Goal: Task Accomplishment & Management: Complete application form

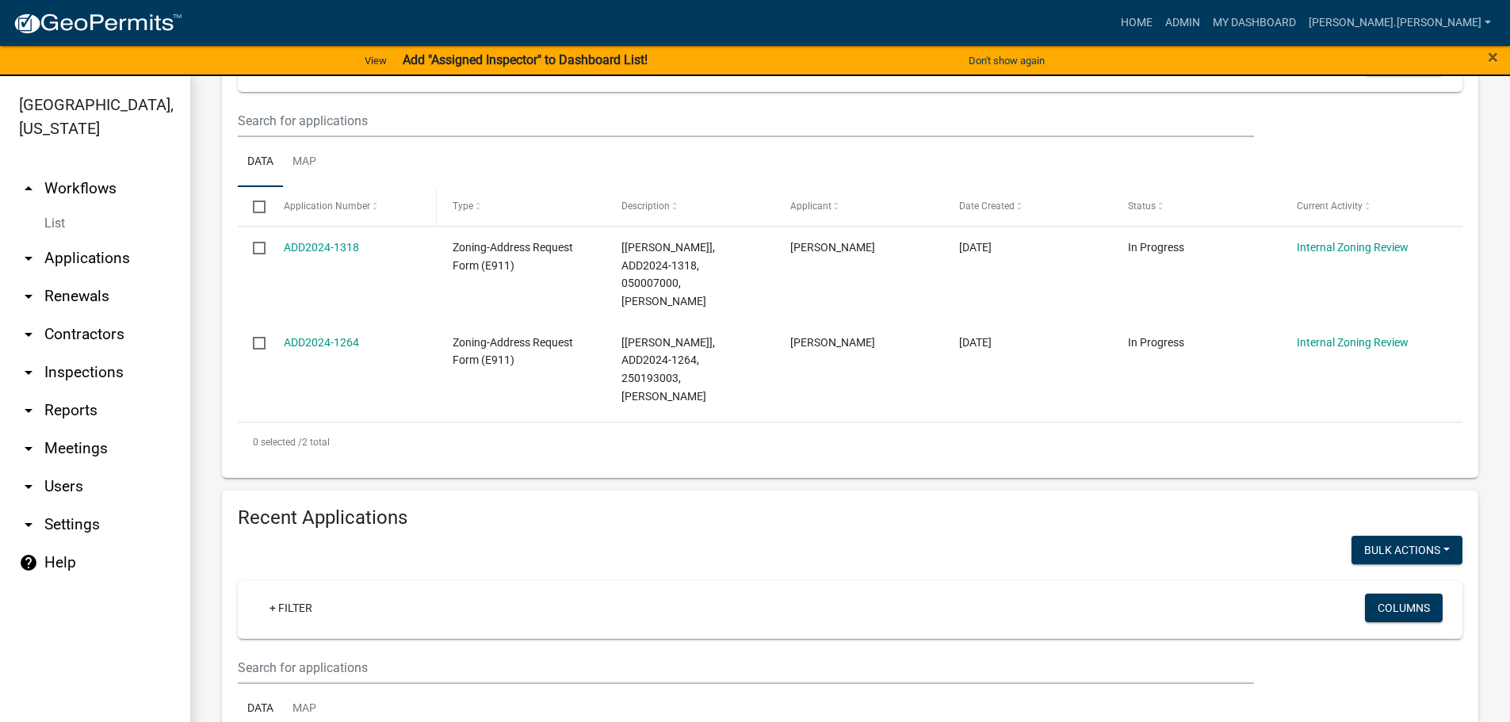
scroll to position [396, 0]
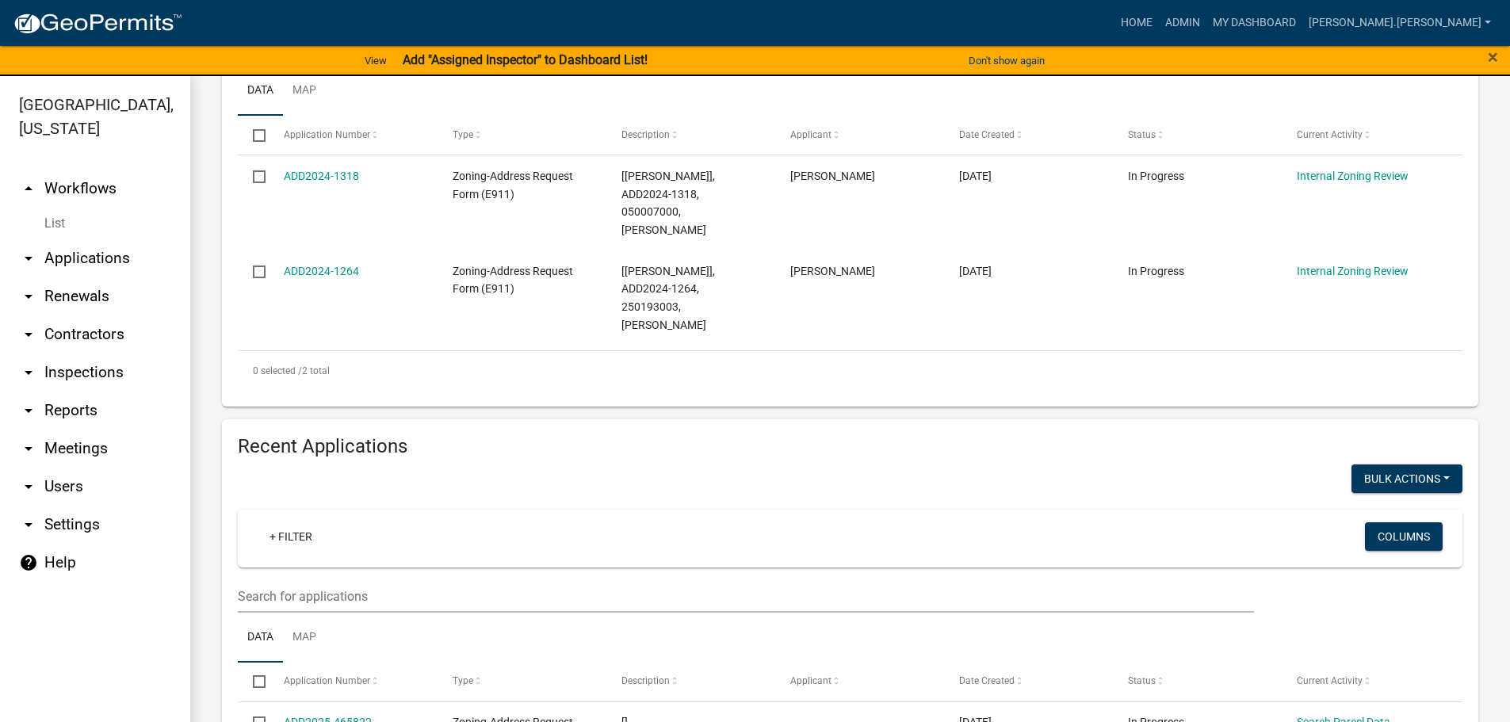
click at [370, 537] on wm-filter-builder "+ Filter Columns" at bounding box center [850, 561] width 1225 height 103
click at [371, 66] on input "text" at bounding box center [746, 49] width 1016 height 32
type input "270039001"
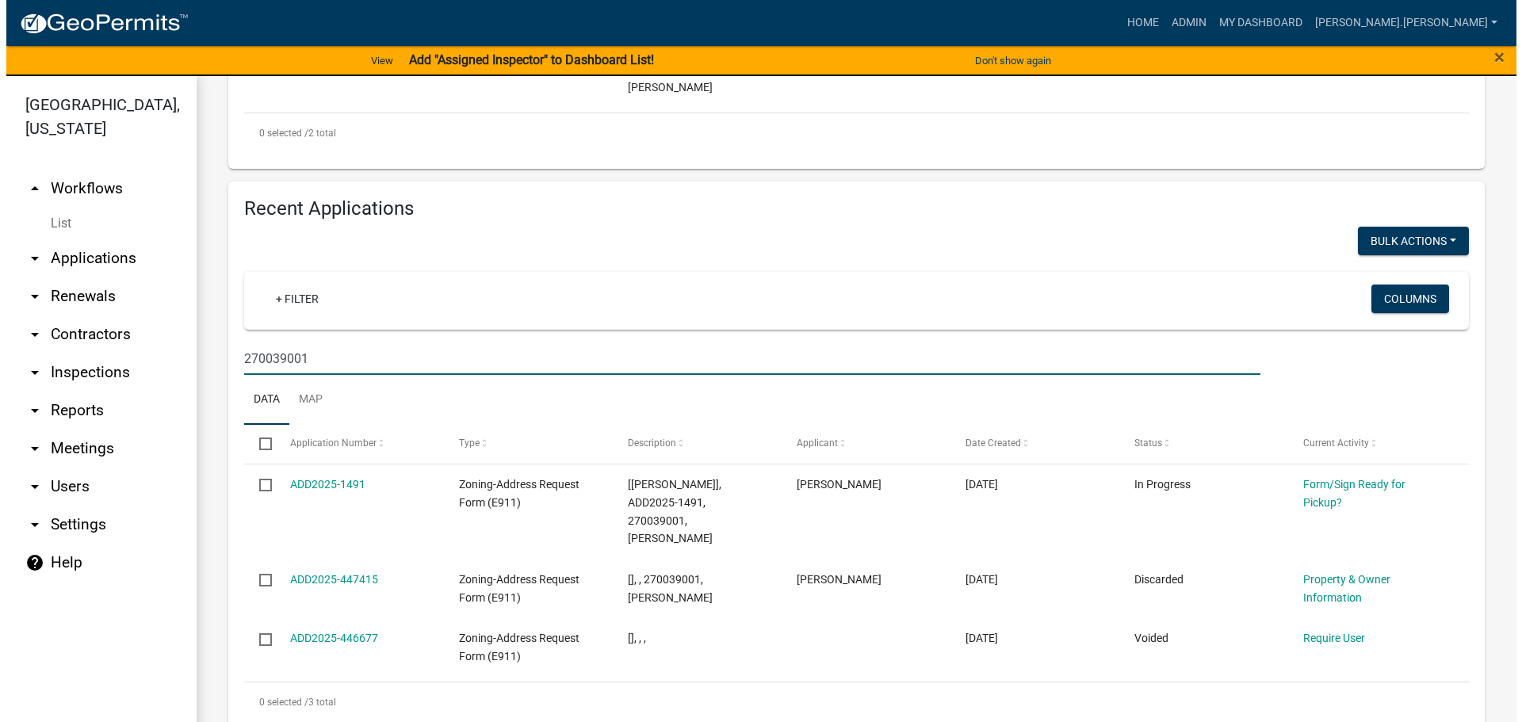
scroll to position [609, 0]
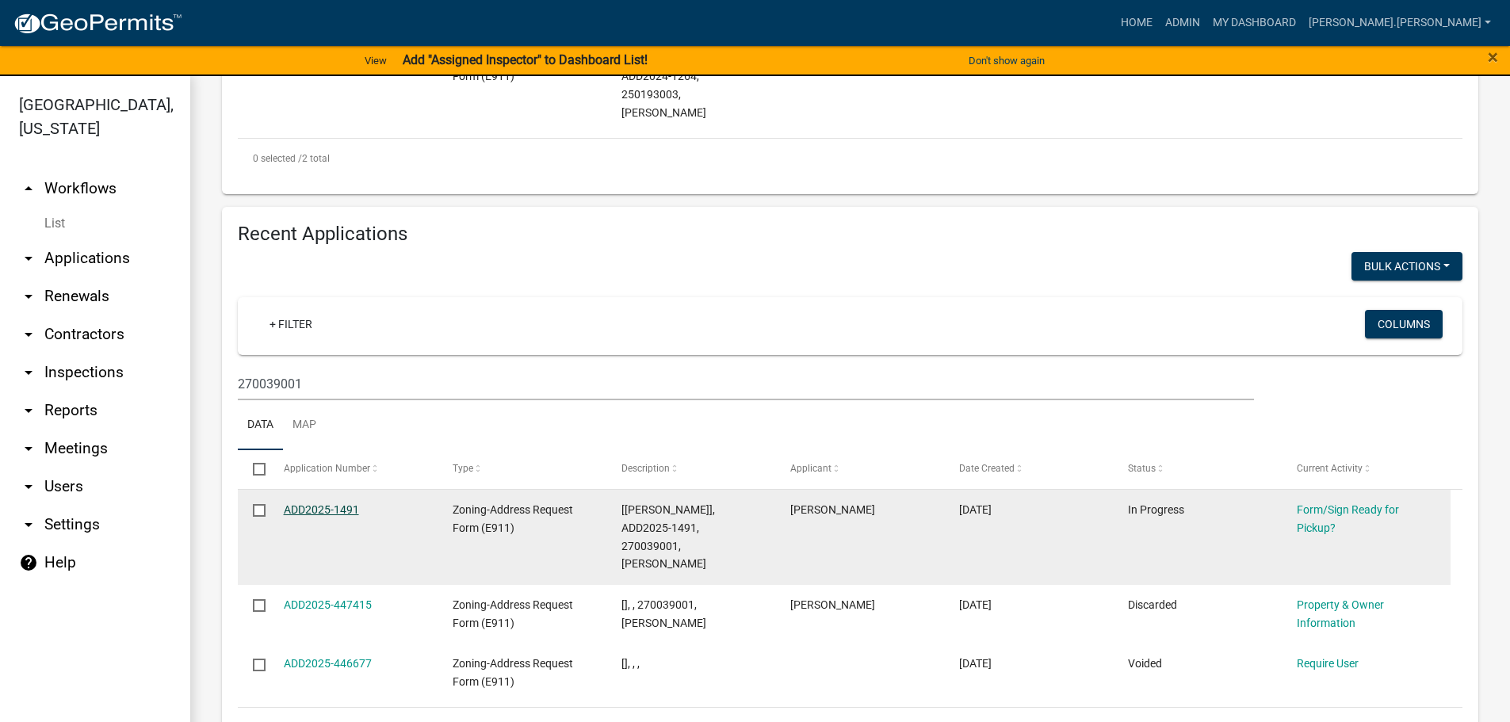
click at [327, 503] on link "ADD2025-1491" at bounding box center [321, 509] width 75 height 13
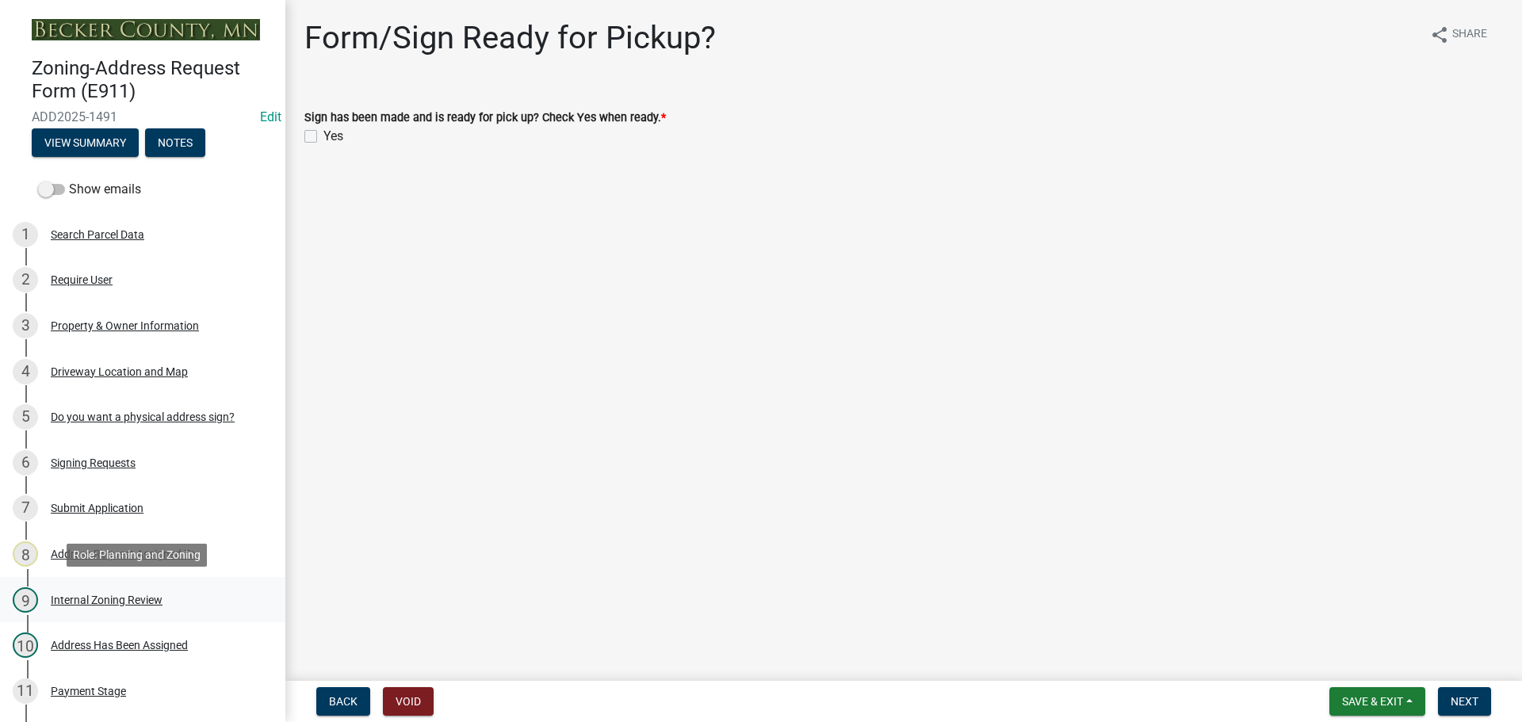
click at [131, 594] on div "Internal Zoning Review" at bounding box center [107, 599] width 112 height 11
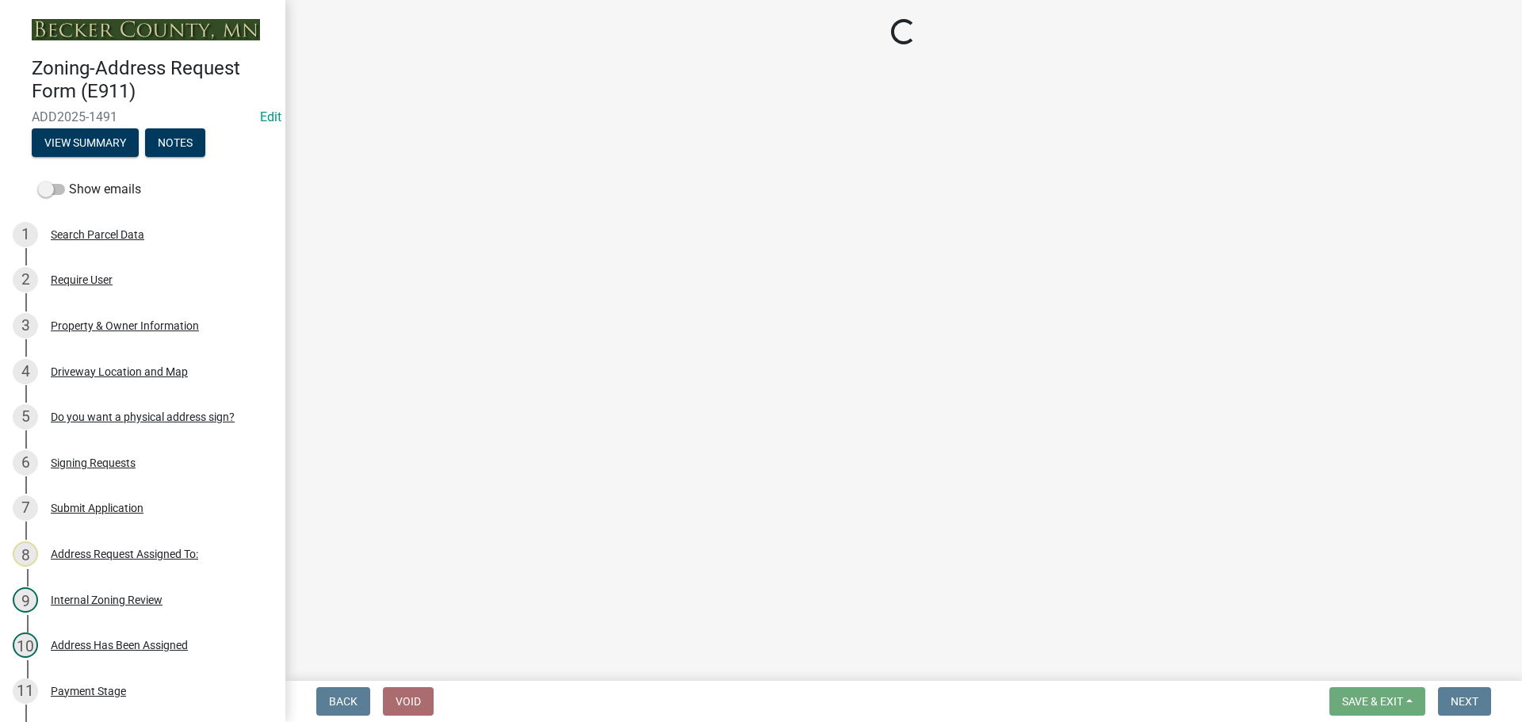
select select "55efc194-1391-4ba9-9d6c-d62a5de47277"
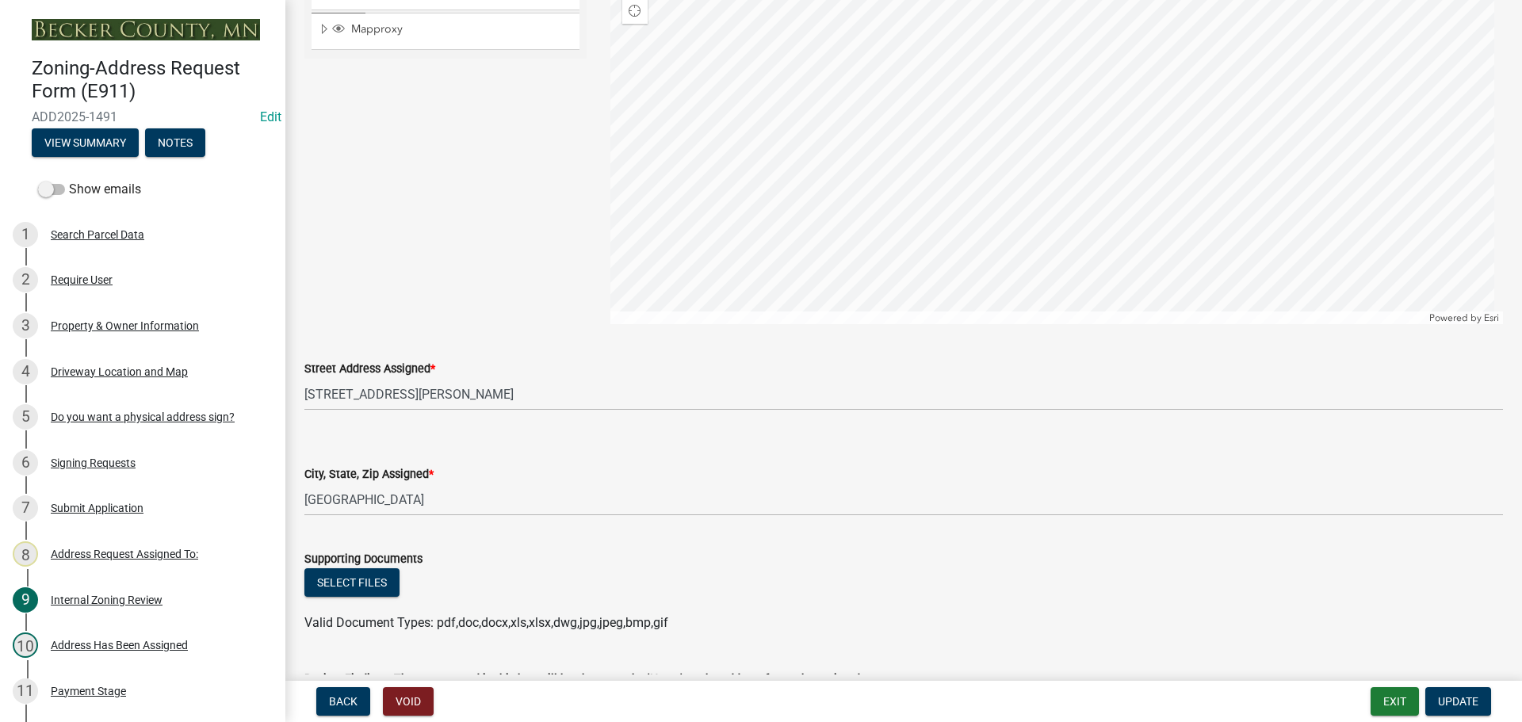
scroll to position [1506, 0]
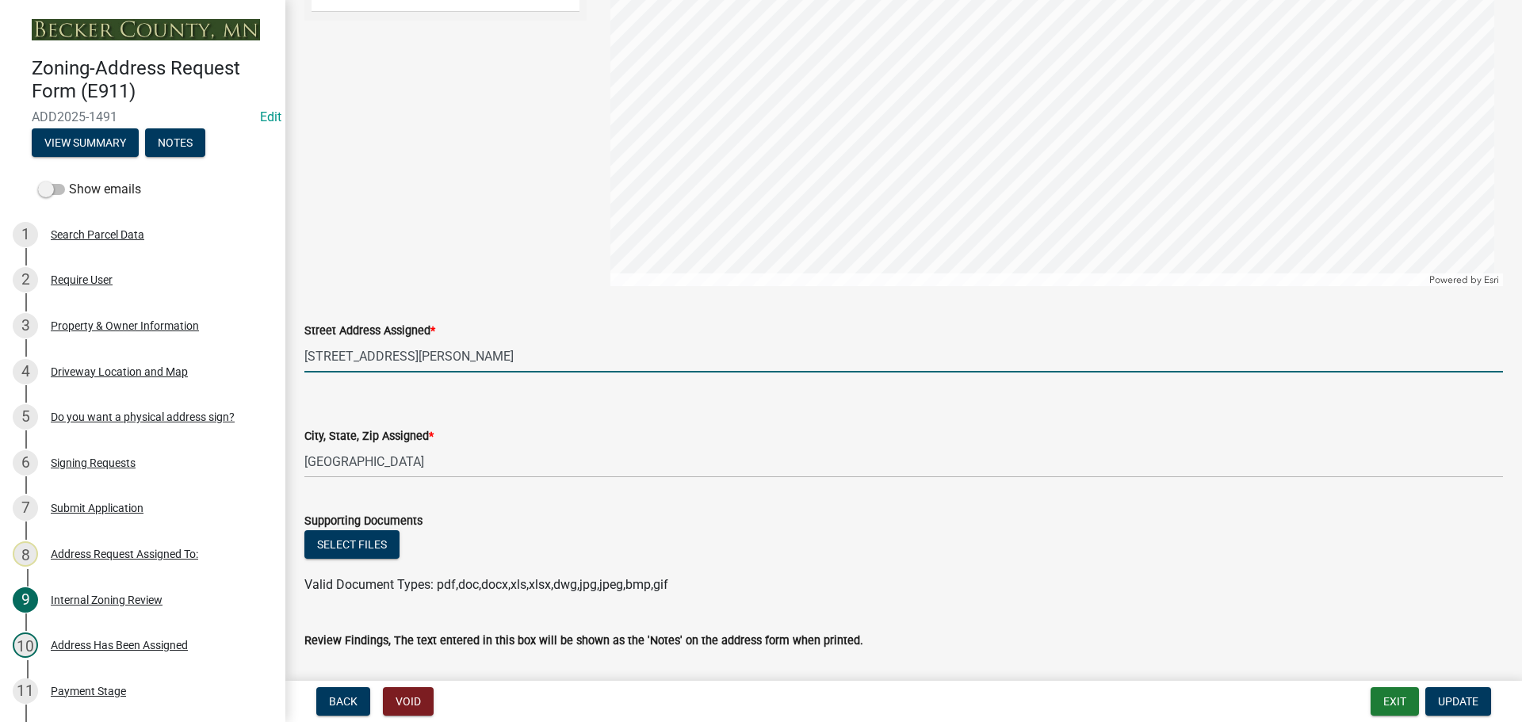
click at [369, 357] on input "[STREET_ADDRESS][PERSON_NAME]" at bounding box center [903, 356] width 1198 height 32
type input "[STREET_ADDRESS]"
click at [1465, 698] on span "Update" at bounding box center [1458, 701] width 40 height 13
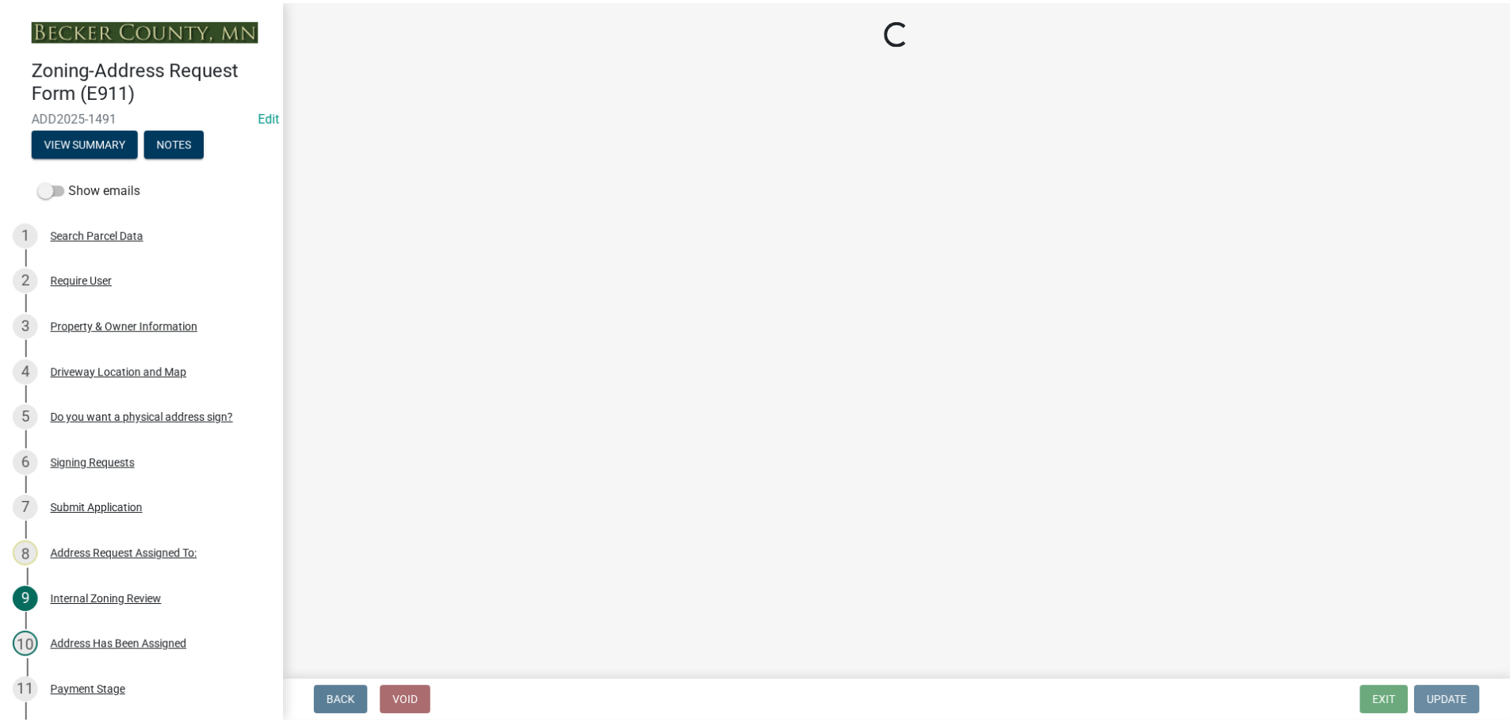
scroll to position [0, 0]
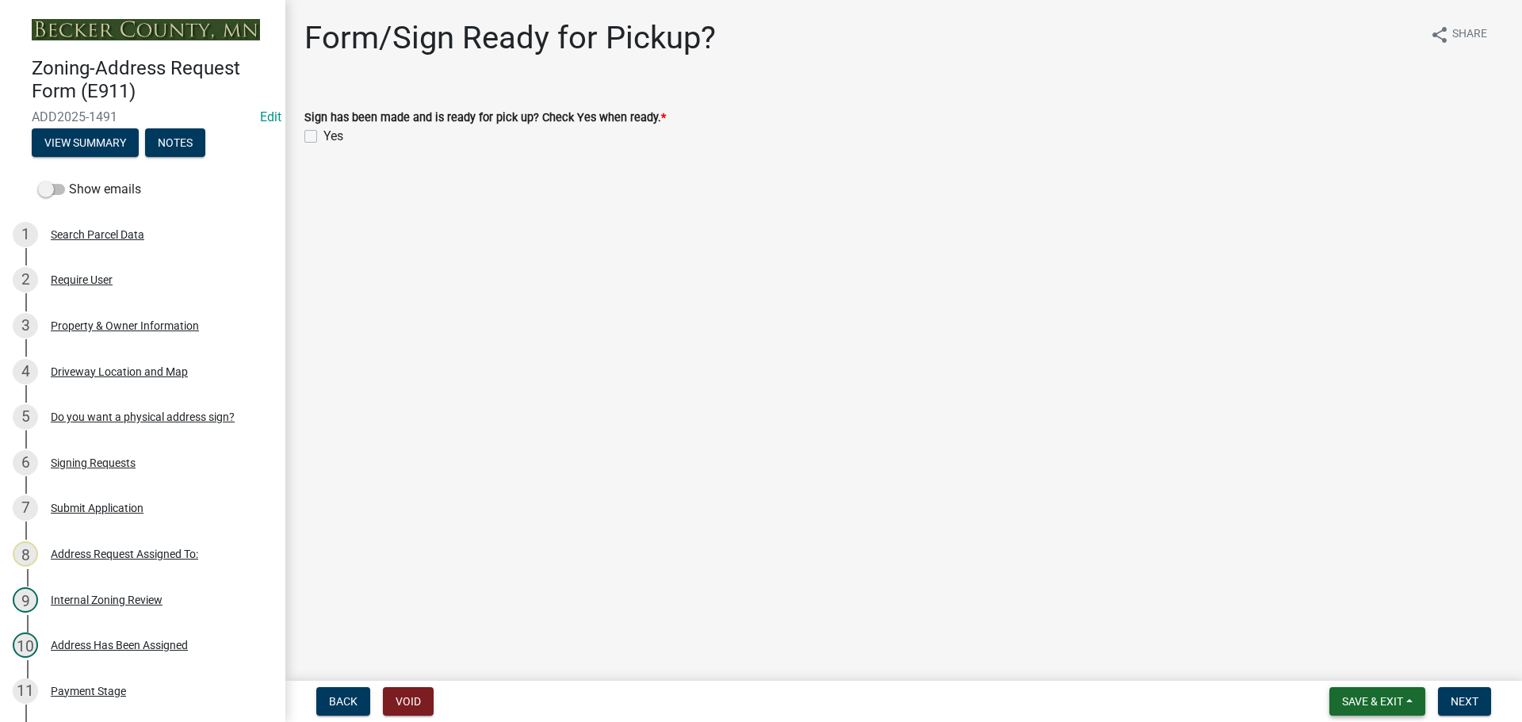
click at [1370, 703] on span "Save & Exit" at bounding box center [1372, 701] width 61 height 13
click at [1360, 663] on button "Save & Exit" at bounding box center [1361, 660] width 127 height 38
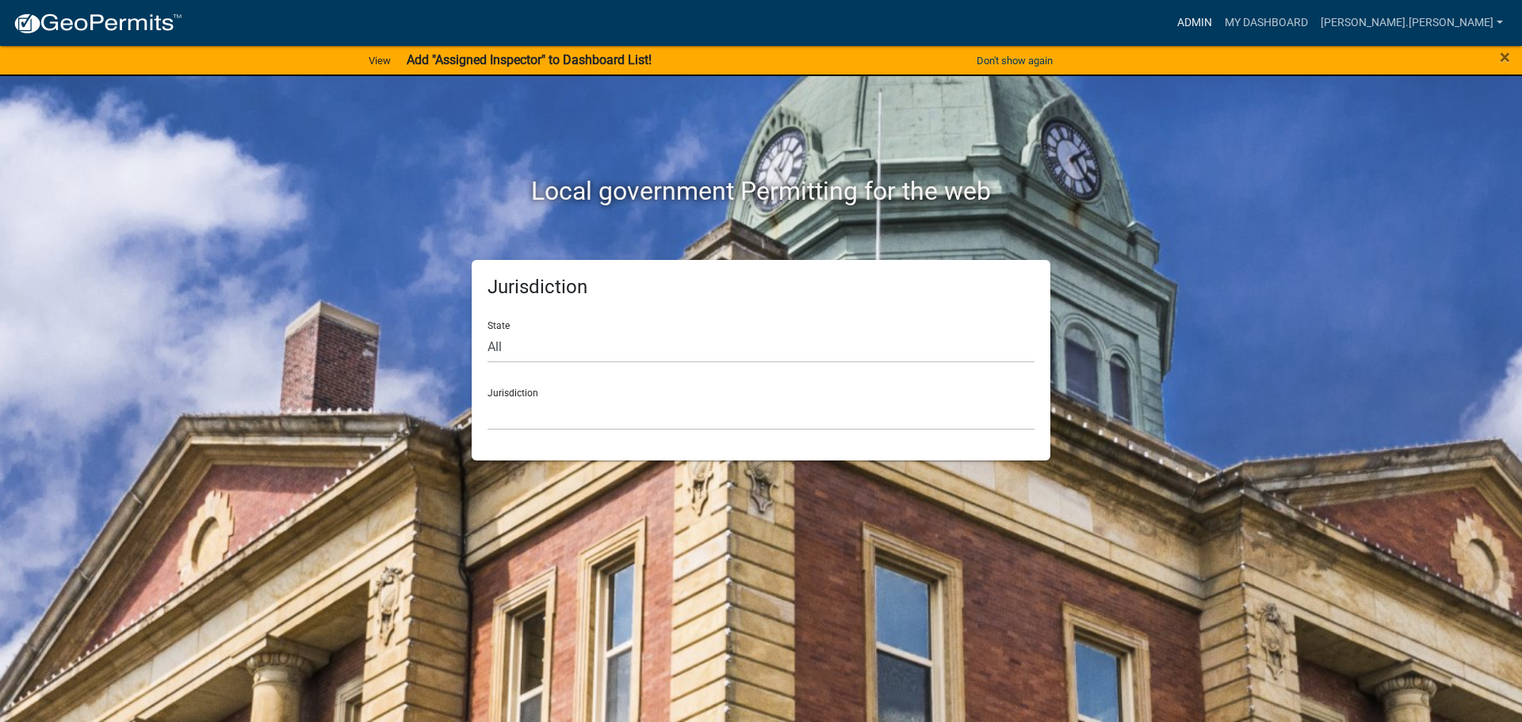
click at [1218, 21] on link "Admin" at bounding box center [1195, 23] width 48 height 30
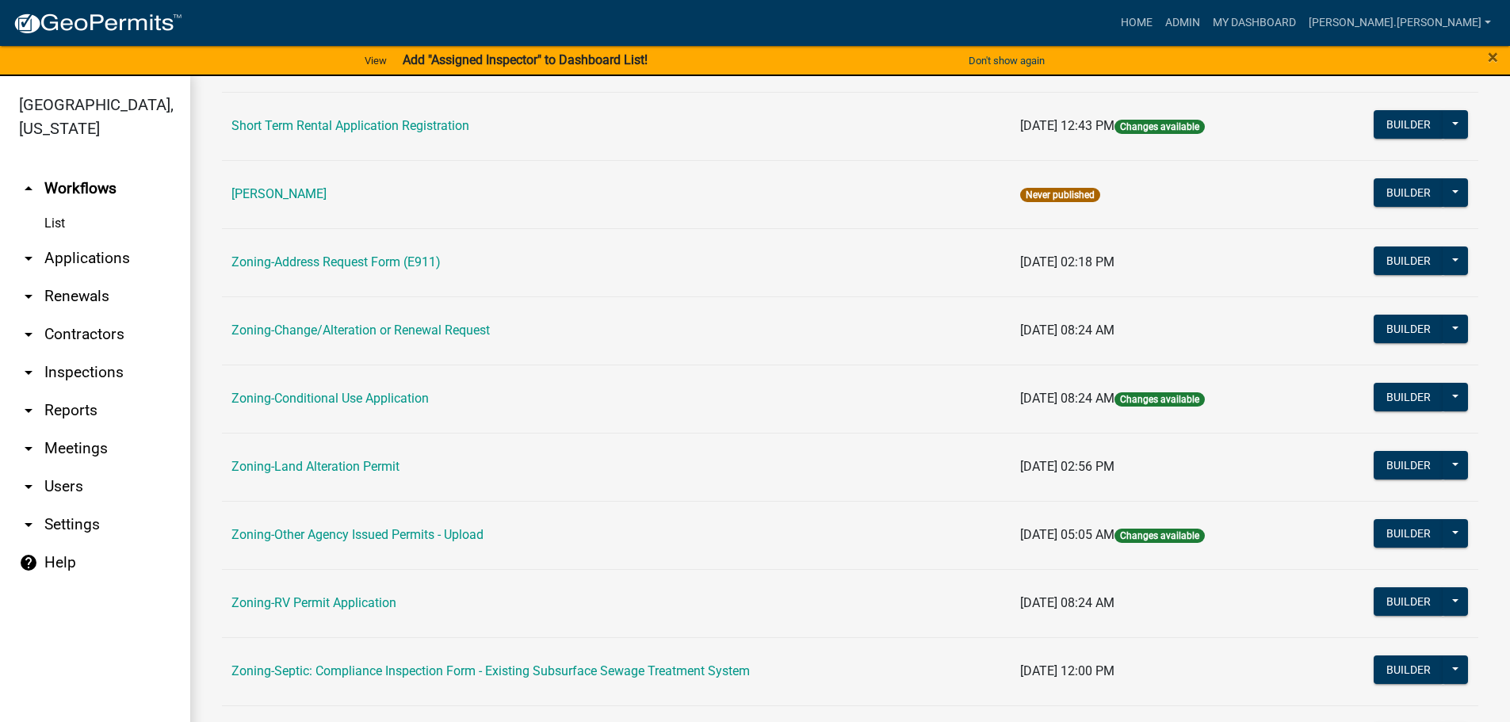
scroll to position [476, 0]
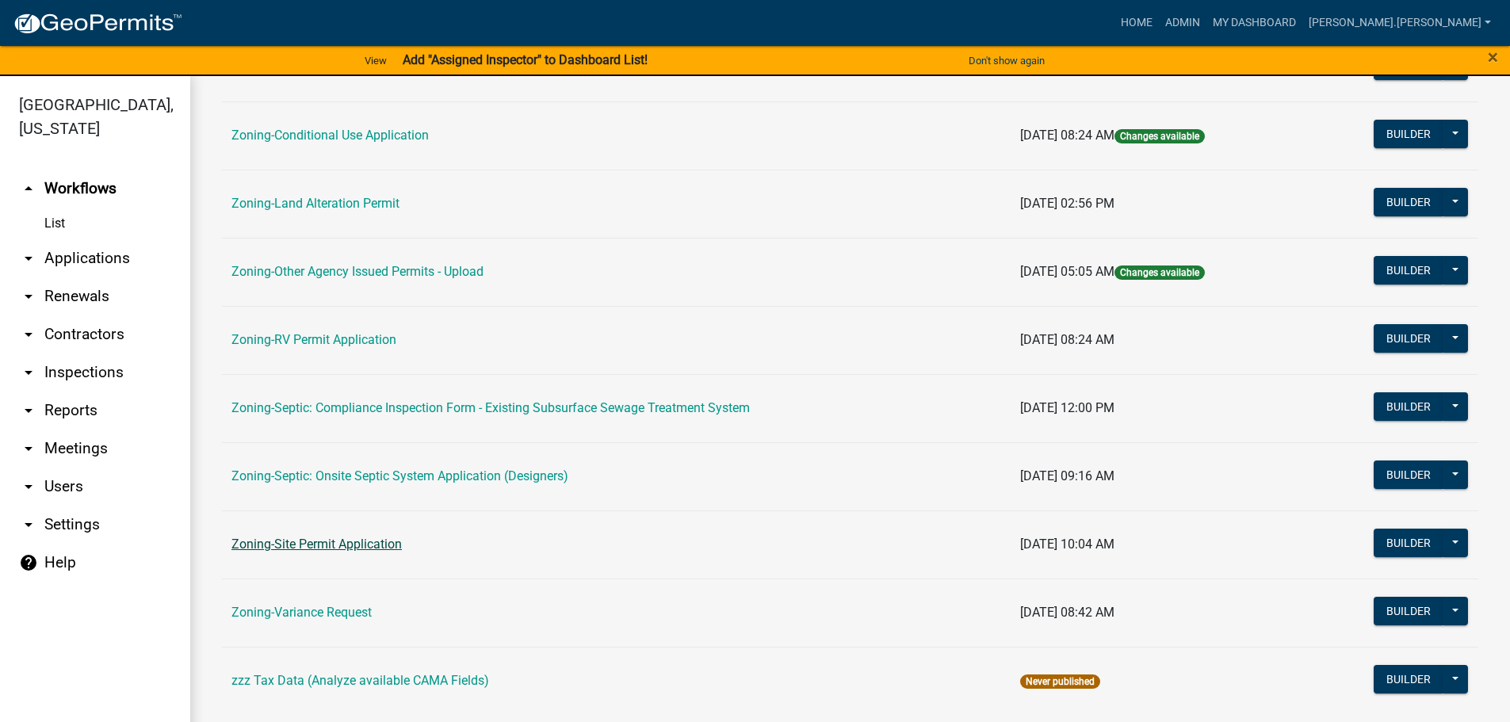
click at [319, 545] on link "Zoning-Site Permit Application" at bounding box center [316, 544] width 170 height 15
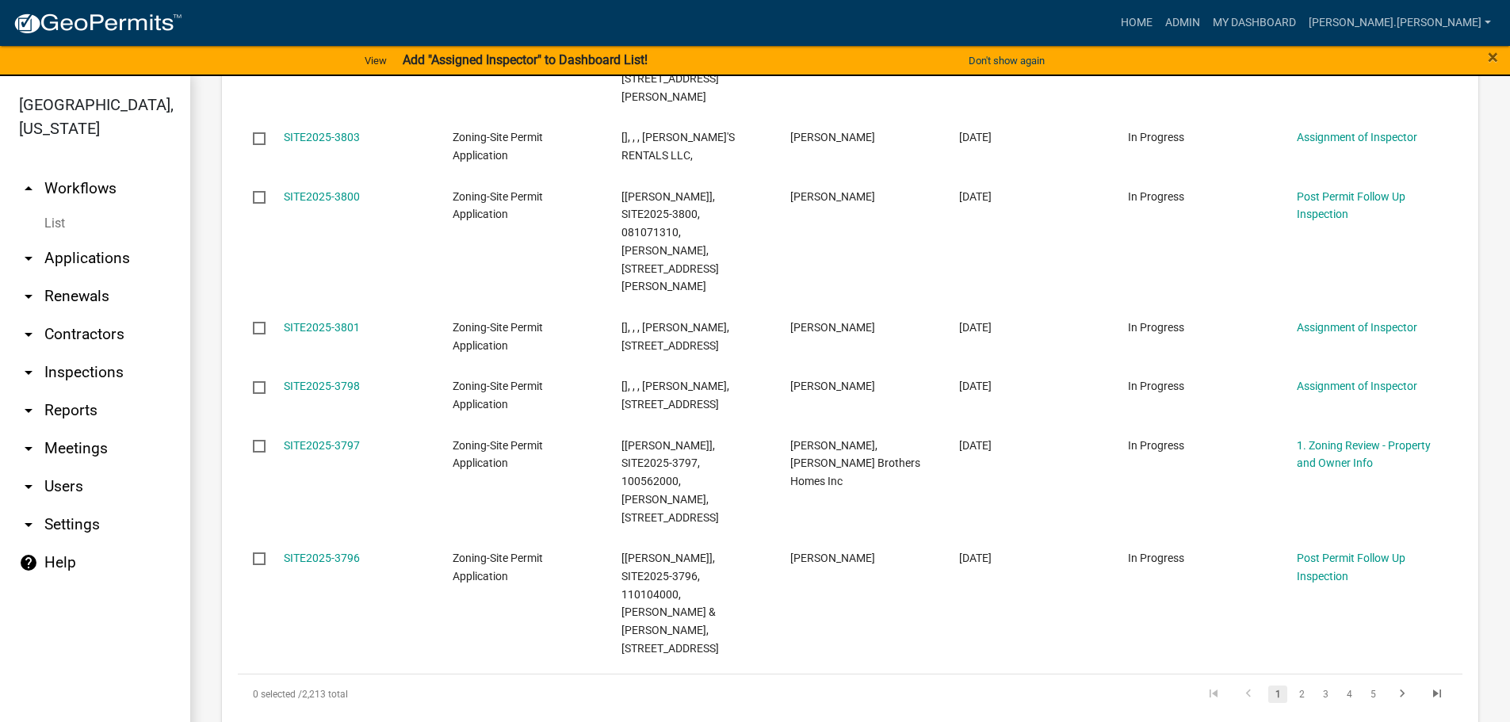
scroll to position [1427, 0]
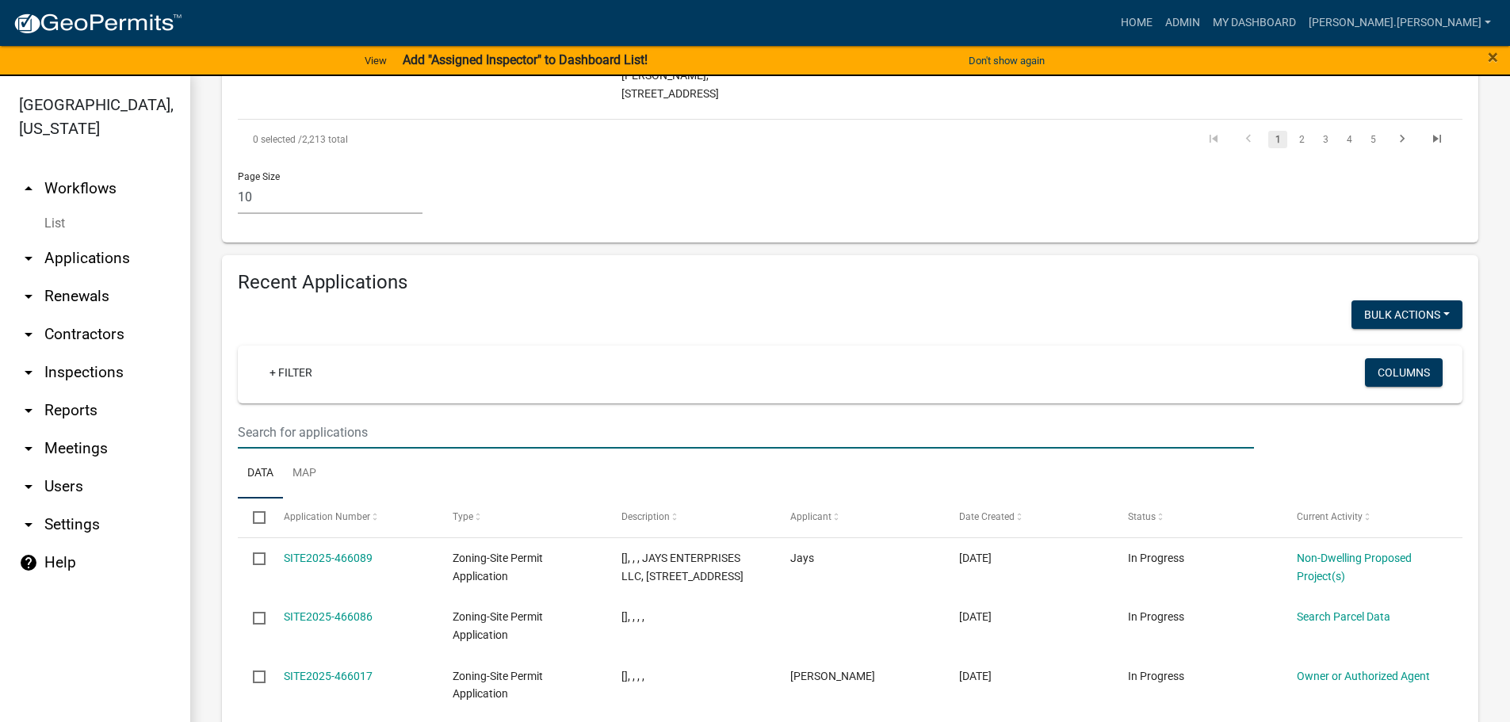
click at [350, 416] on input "text" at bounding box center [746, 432] width 1016 height 32
type input "2025-3790"
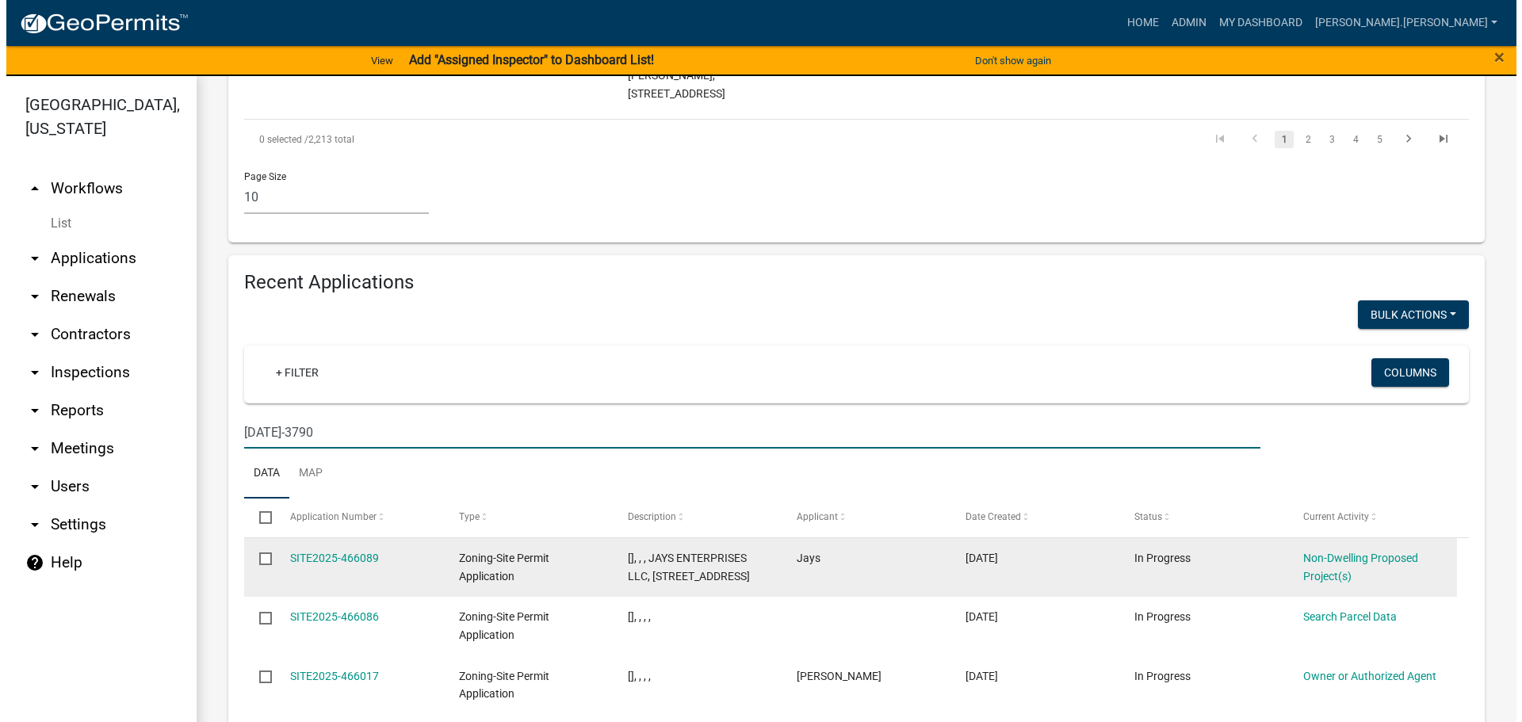
scroll to position [1321, 0]
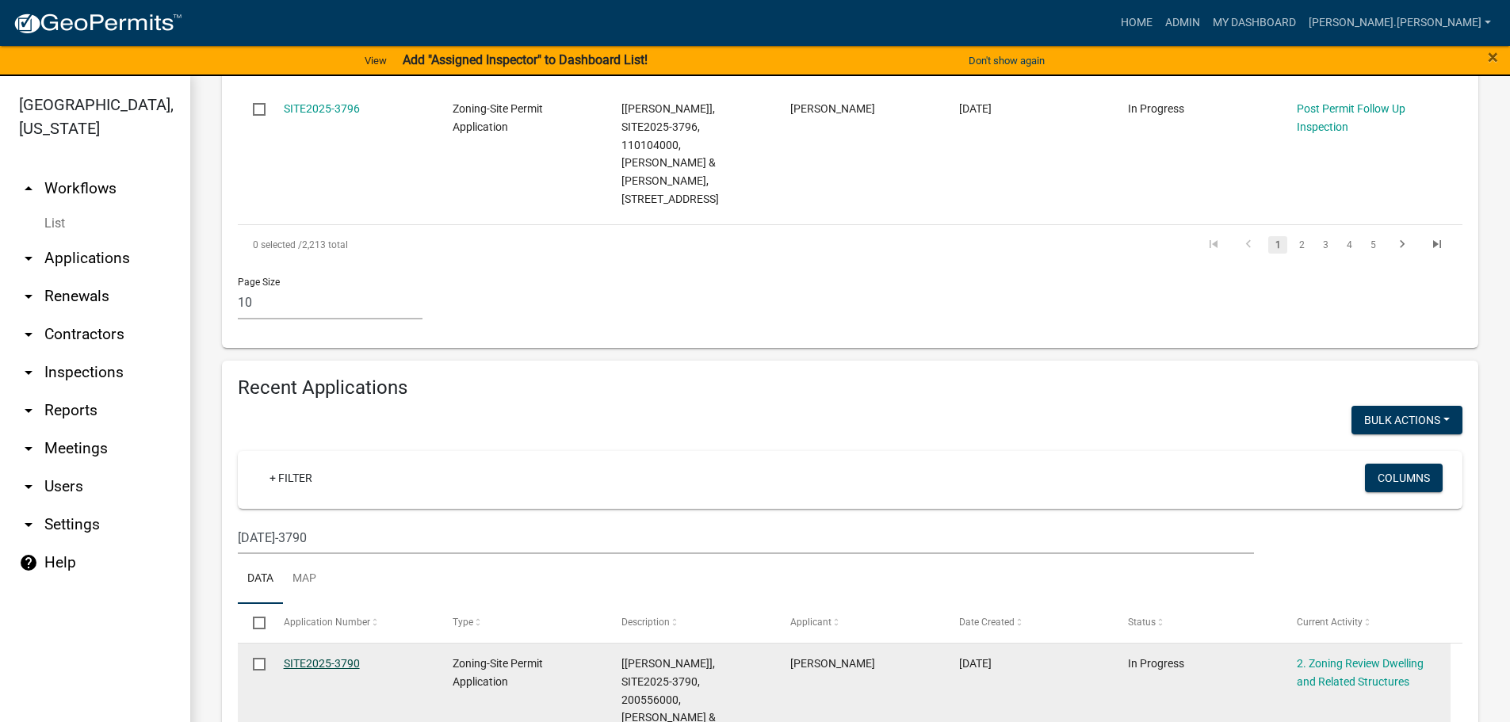
click at [325, 657] on link "SITE2025-3790" at bounding box center [322, 663] width 76 height 13
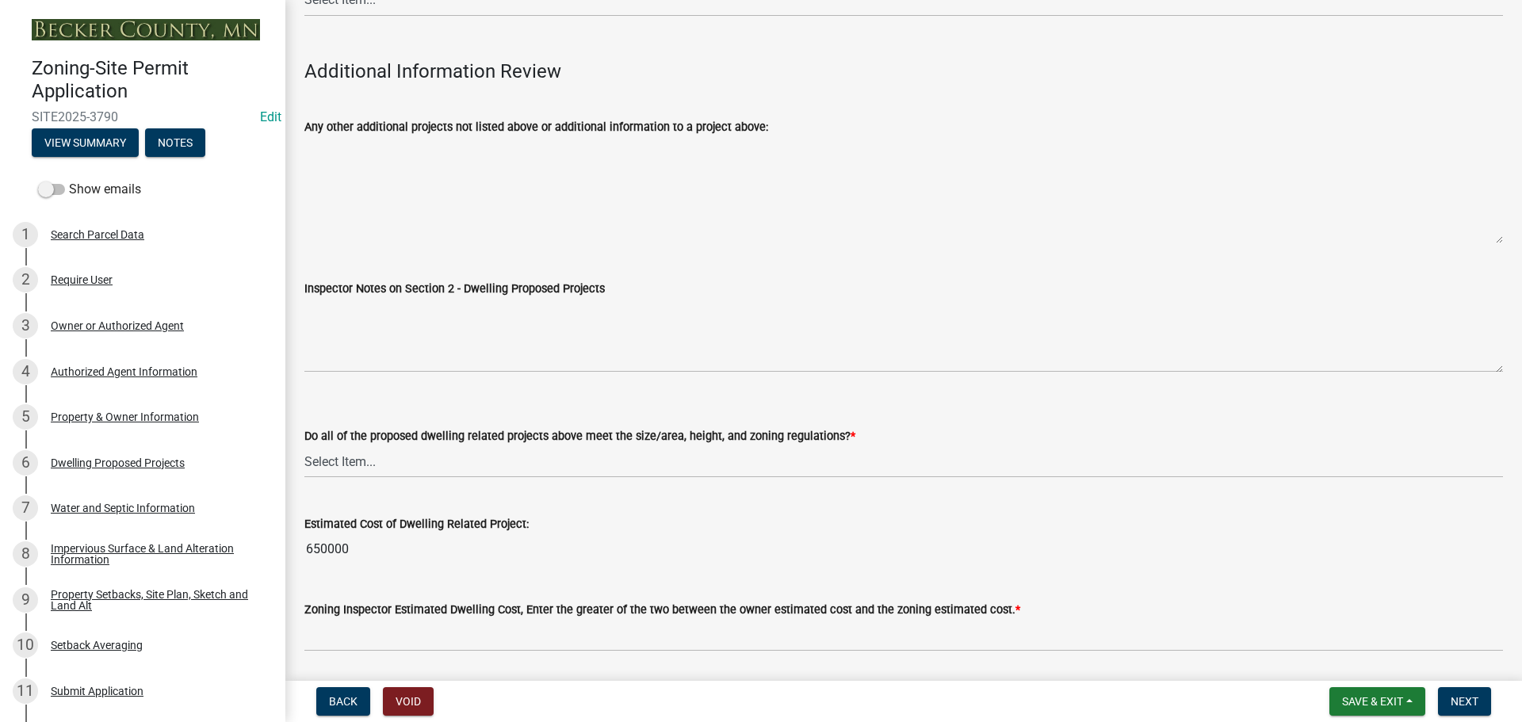
scroll to position [4165, 0]
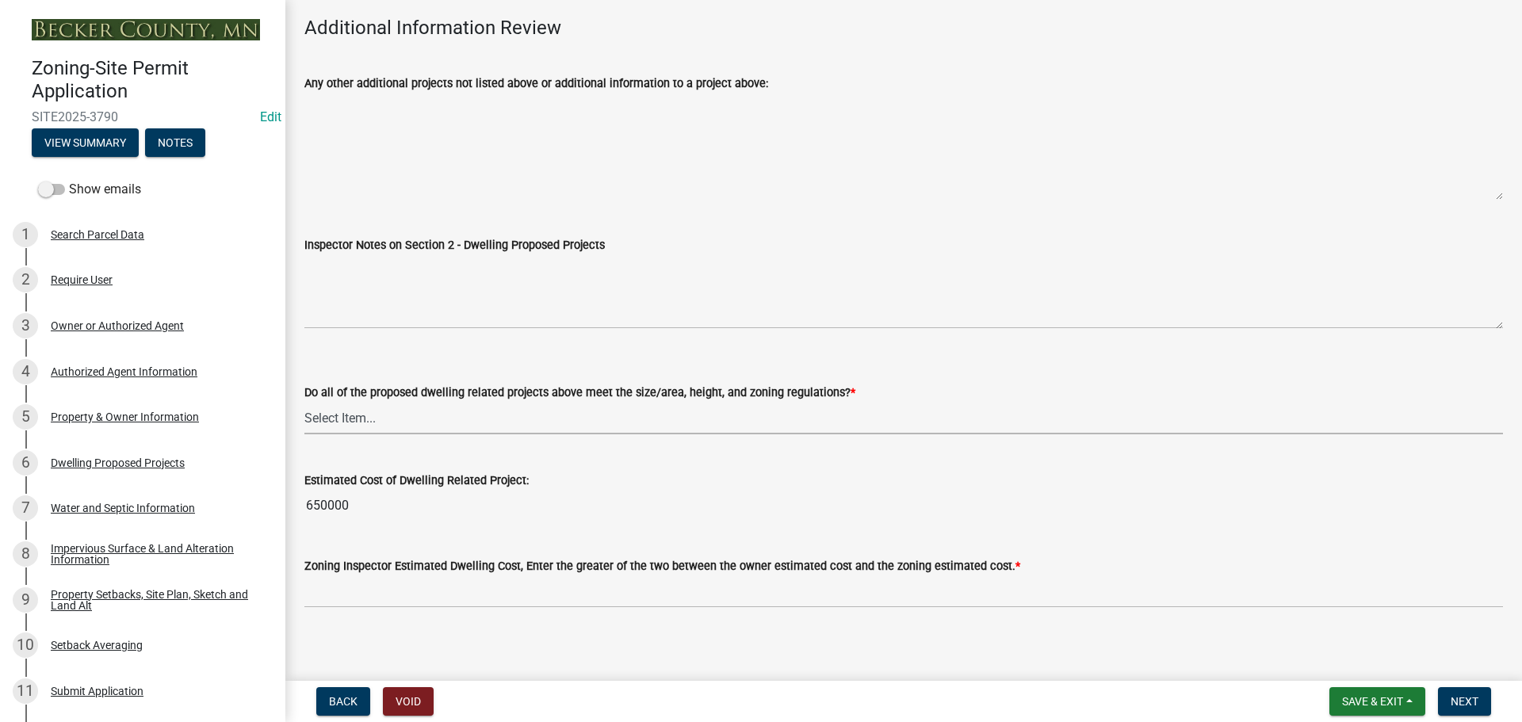
click at [464, 402] on select "Select Item... Yes No" at bounding box center [903, 418] width 1198 height 32
click at [304, 402] on select "Select Item... Yes No" at bounding box center [903, 418] width 1198 height 32
select select "583413f8-e9f7-4a70-8fe6-066f5b429c7e"
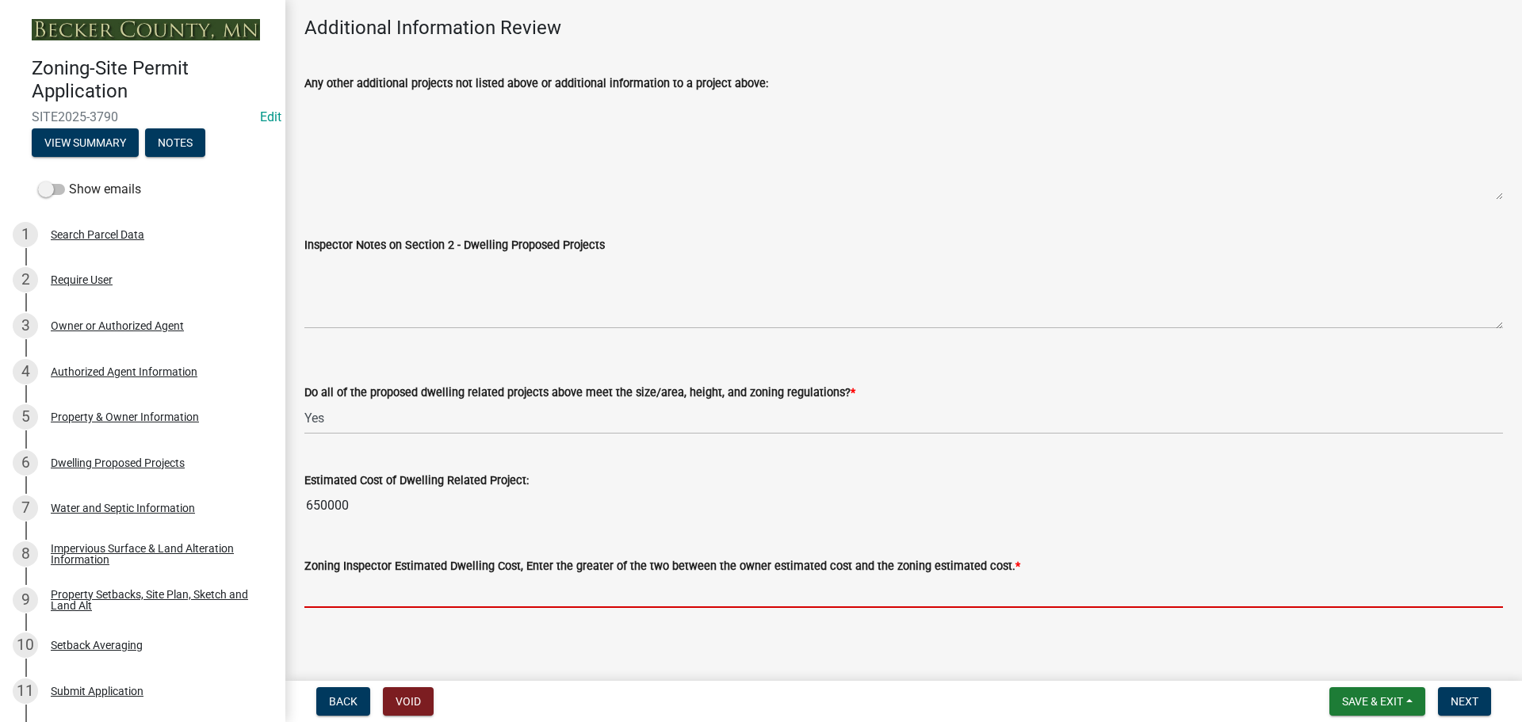
click at [514, 583] on input "text" at bounding box center [903, 591] width 1198 height 32
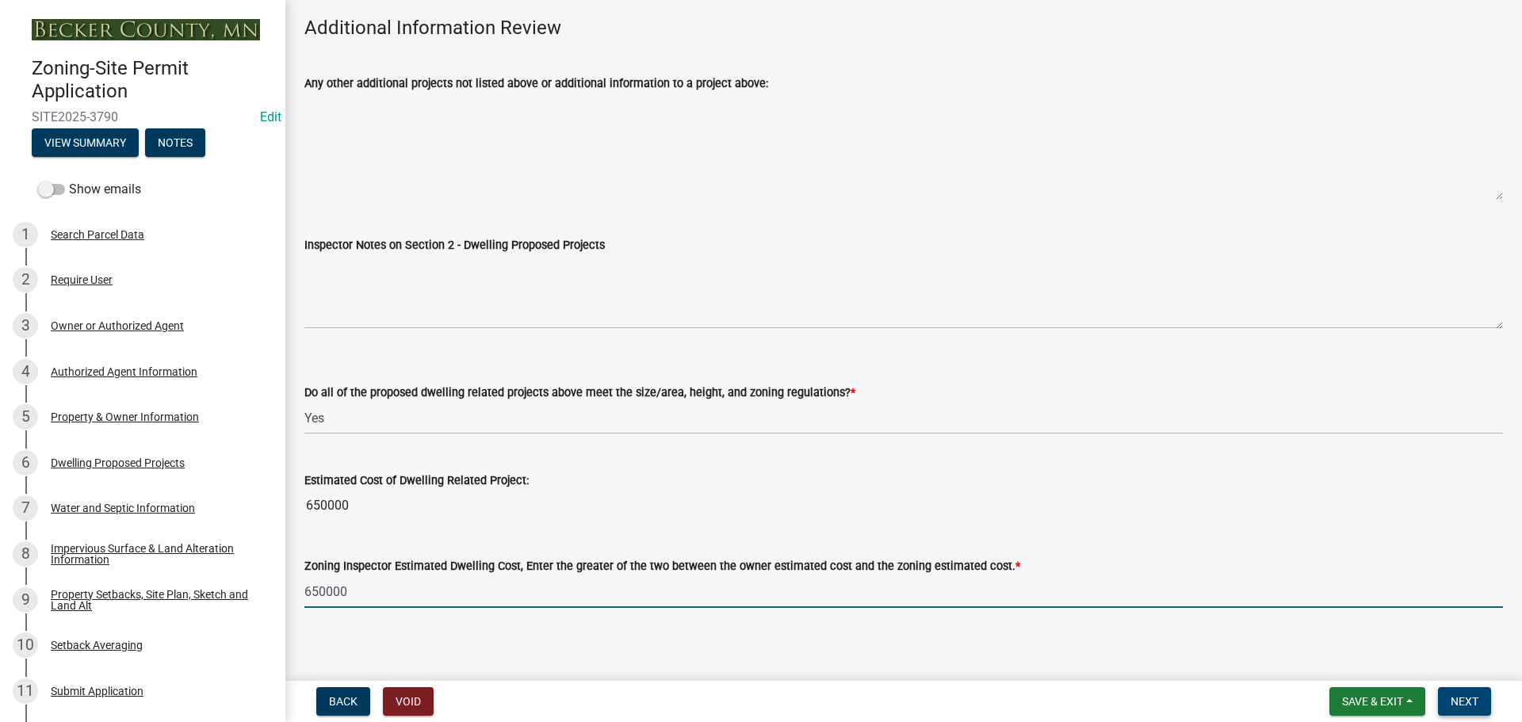
type input "650000"
drag, startPoint x: 1467, startPoint y: 698, endPoint x: 1460, endPoint y: 686, distance: 13.9
click at [1466, 697] on span "Next" at bounding box center [1465, 701] width 28 height 13
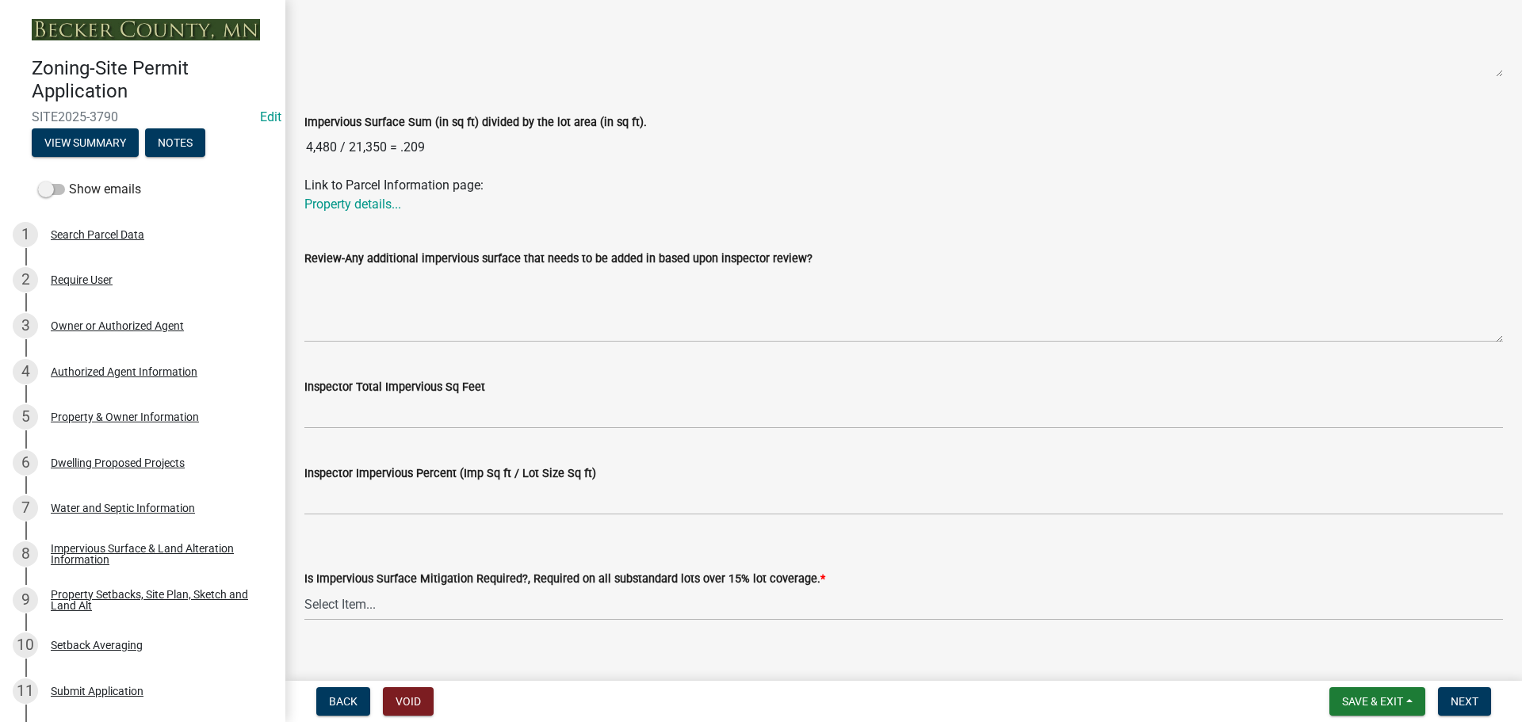
scroll to position [476, 0]
click at [375, 608] on select "Select Item... Yes- Over 15% substandard lot coverage No N/A" at bounding box center [903, 603] width 1198 height 32
click at [304, 588] on select "Select Item... Yes- Over 15% substandard lot coverage No N/A" at bounding box center [903, 603] width 1198 height 32
select select "3665092c-ce7d-4442-ac77-6d54585868c2"
click at [1469, 701] on span "Next" at bounding box center [1465, 701] width 28 height 13
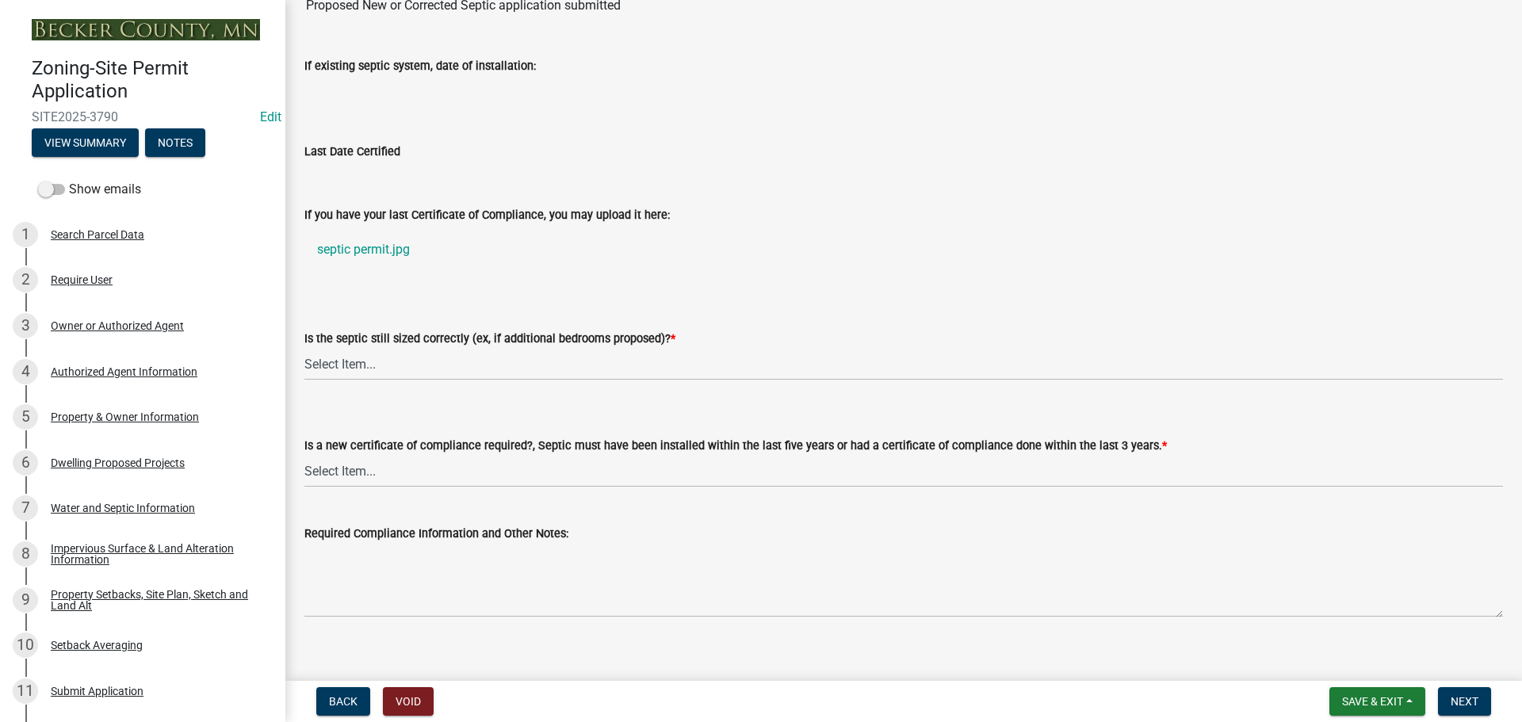
scroll to position [208, 0]
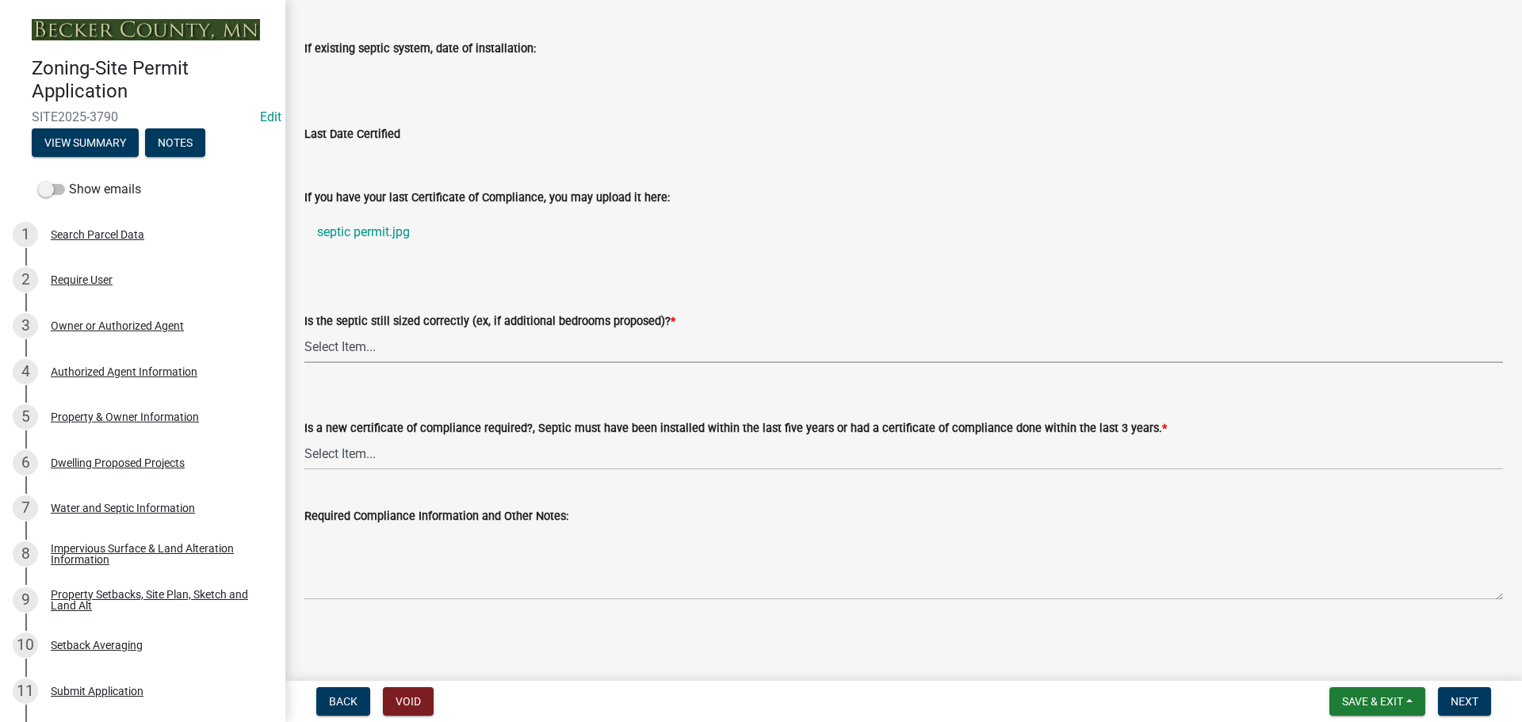
click at [348, 344] on select "Select Item... Yes No N/A" at bounding box center [903, 347] width 1198 height 32
click at [304, 331] on select "Select Item... Yes No N/A" at bounding box center [903, 347] width 1198 height 32
select select "b57b8896-1cf2-4a3f-b657-168f49e5b2e0"
drag, startPoint x: 397, startPoint y: 445, endPoint x: 394, endPoint y: 453, distance: 8.5
click at [397, 445] on select "Select Item... Yes No" at bounding box center [903, 454] width 1198 height 32
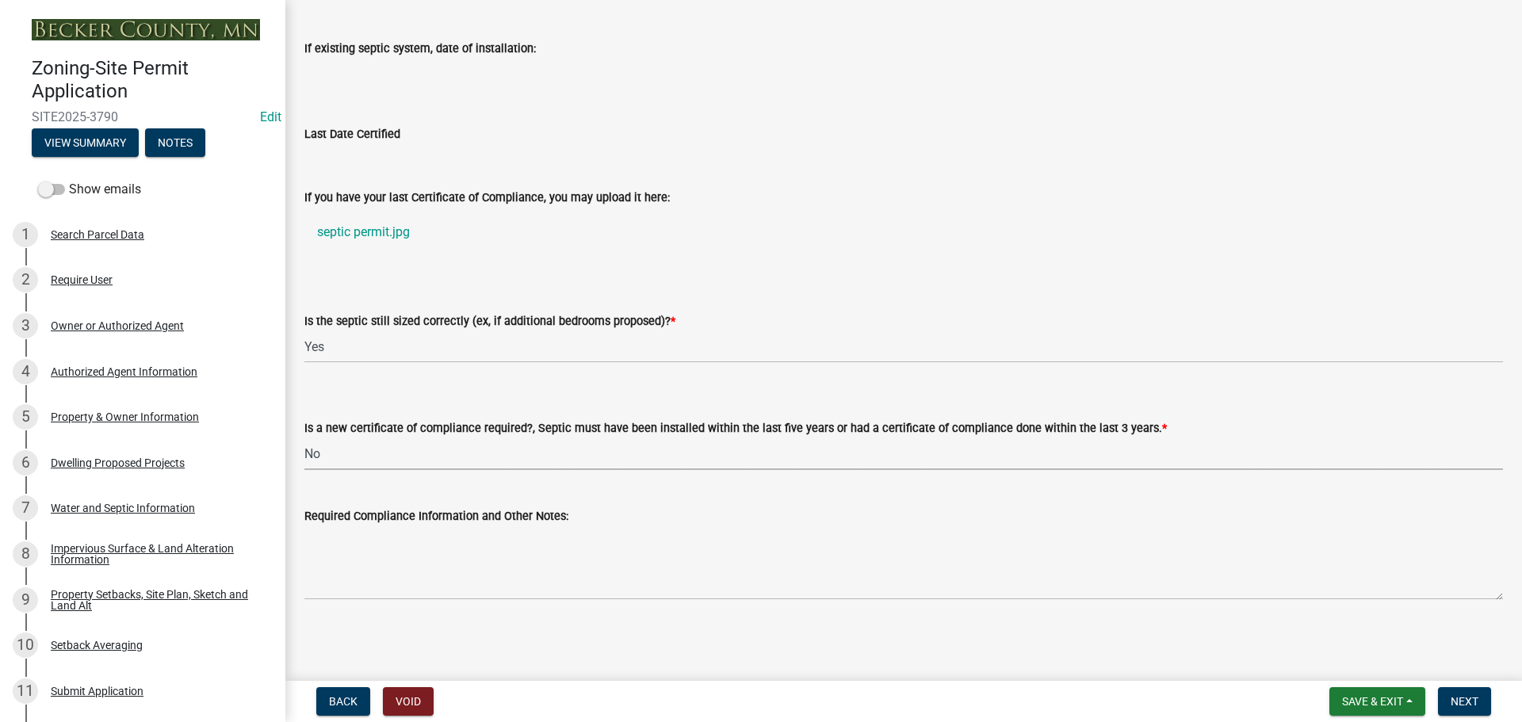
click at [304, 438] on select "Select Item... Yes No" at bounding box center [903, 454] width 1198 height 32
select select "2fd537d7-74b1-4ff9-a84c-837cf5598f43"
click at [1476, 700] on span "Next" at bounding box center [1465, 701] width 28 height 13
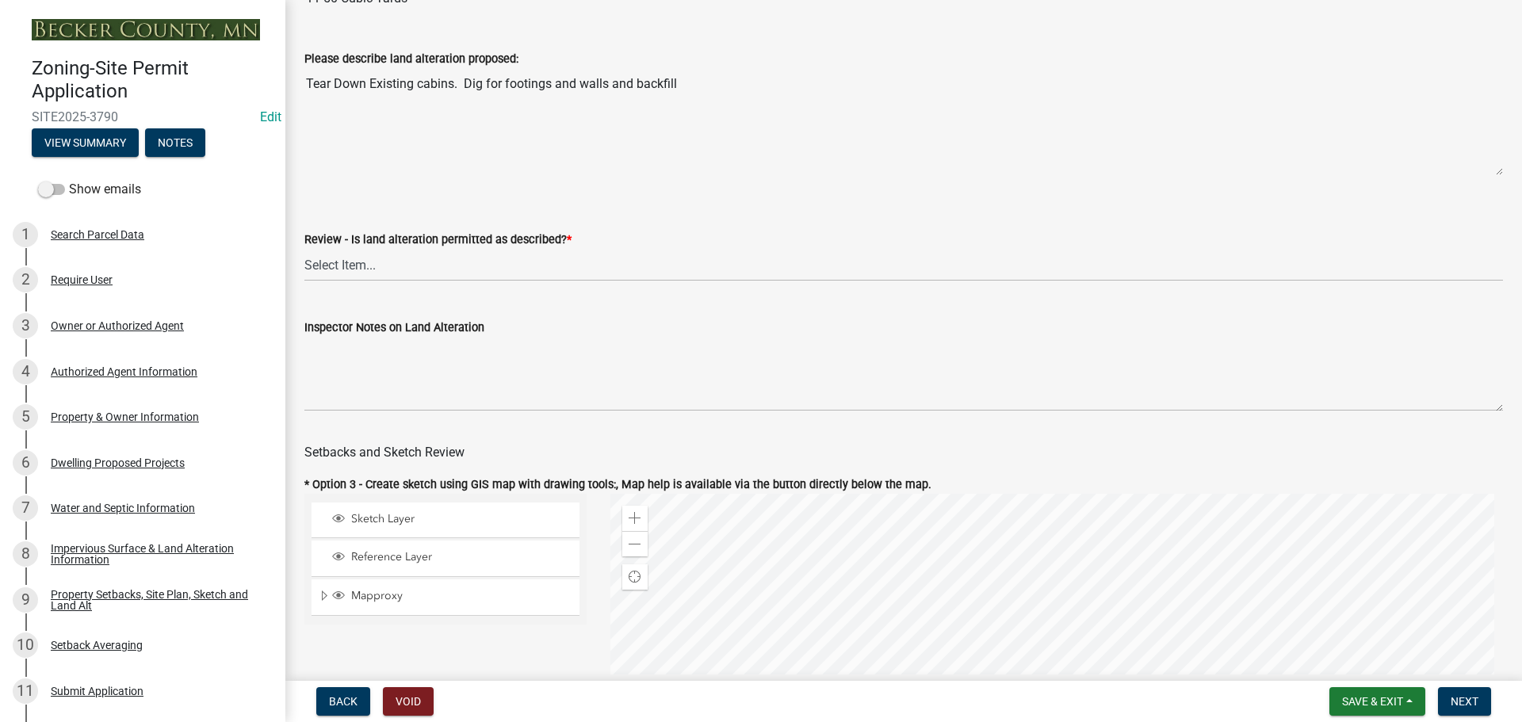
scroll to position [476, 0]
click at [392, 267] on select "Select Item... Yes No N/A" at bounding box center [903, 264] width 1198 height 32
click at [304, 250] on select "Select Item... Yes No N/A" at bounding box center [903, 264] width 1198 height 32
select select "cada6796-d529-4ebb-b6d4-faca8dd705c9"
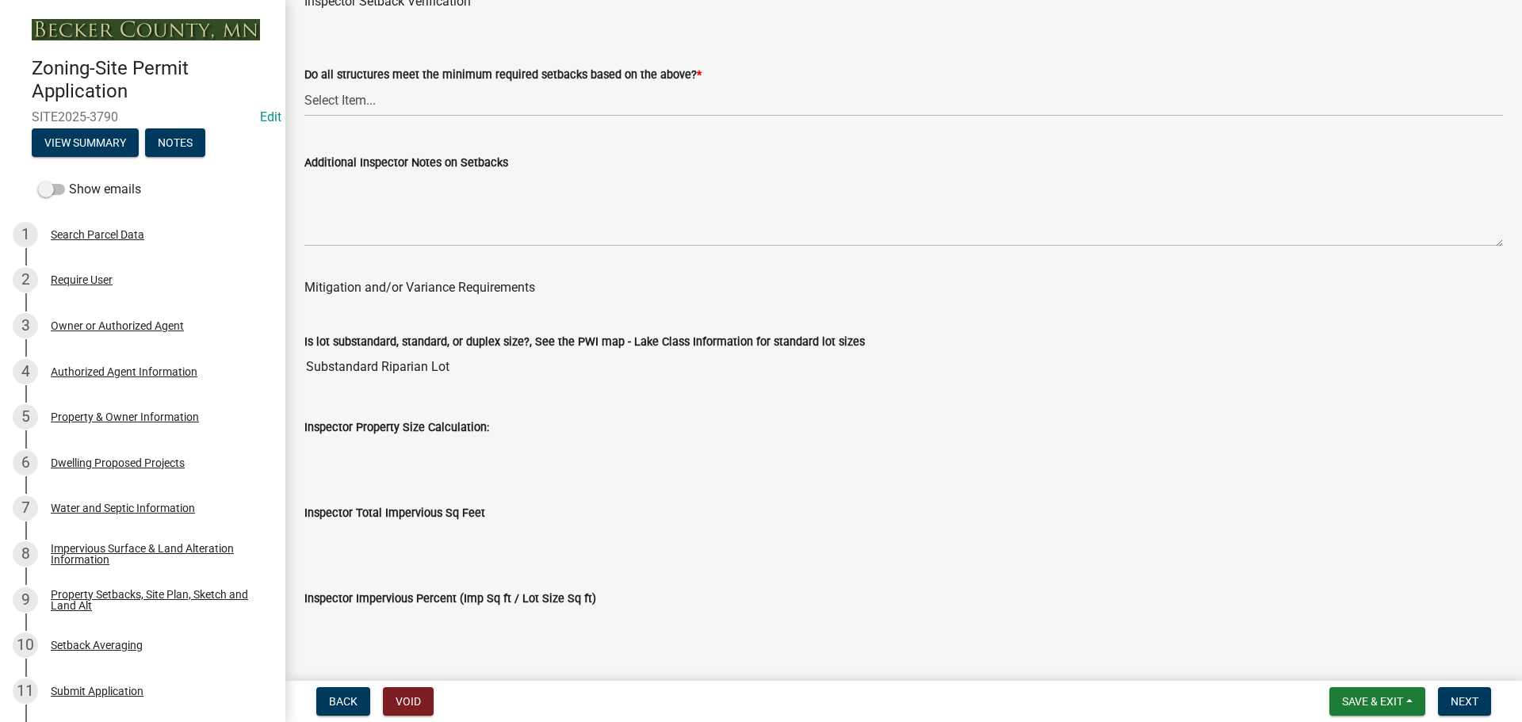
scroll to position [5231, 0]
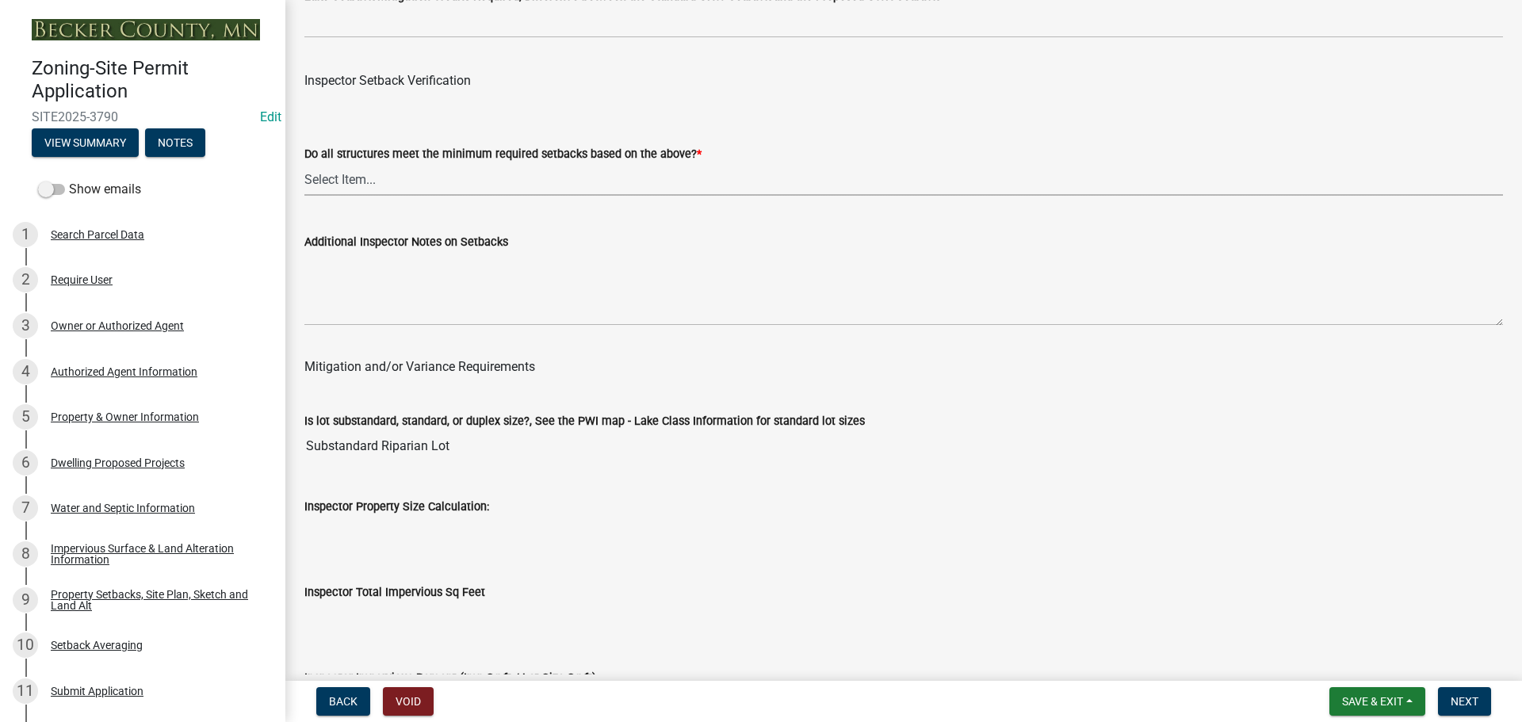
click at [388, 189] on select "Select Item... Yes No" at bounding box center [903, 179] width 1198 height 32
click at [304, 166] on select "Select Item... Yes No" at bounding box center [903, 179] width 1198 height 32
select select "1355ee8a-8cf1-4796-8594-a9df27e9dfb0"
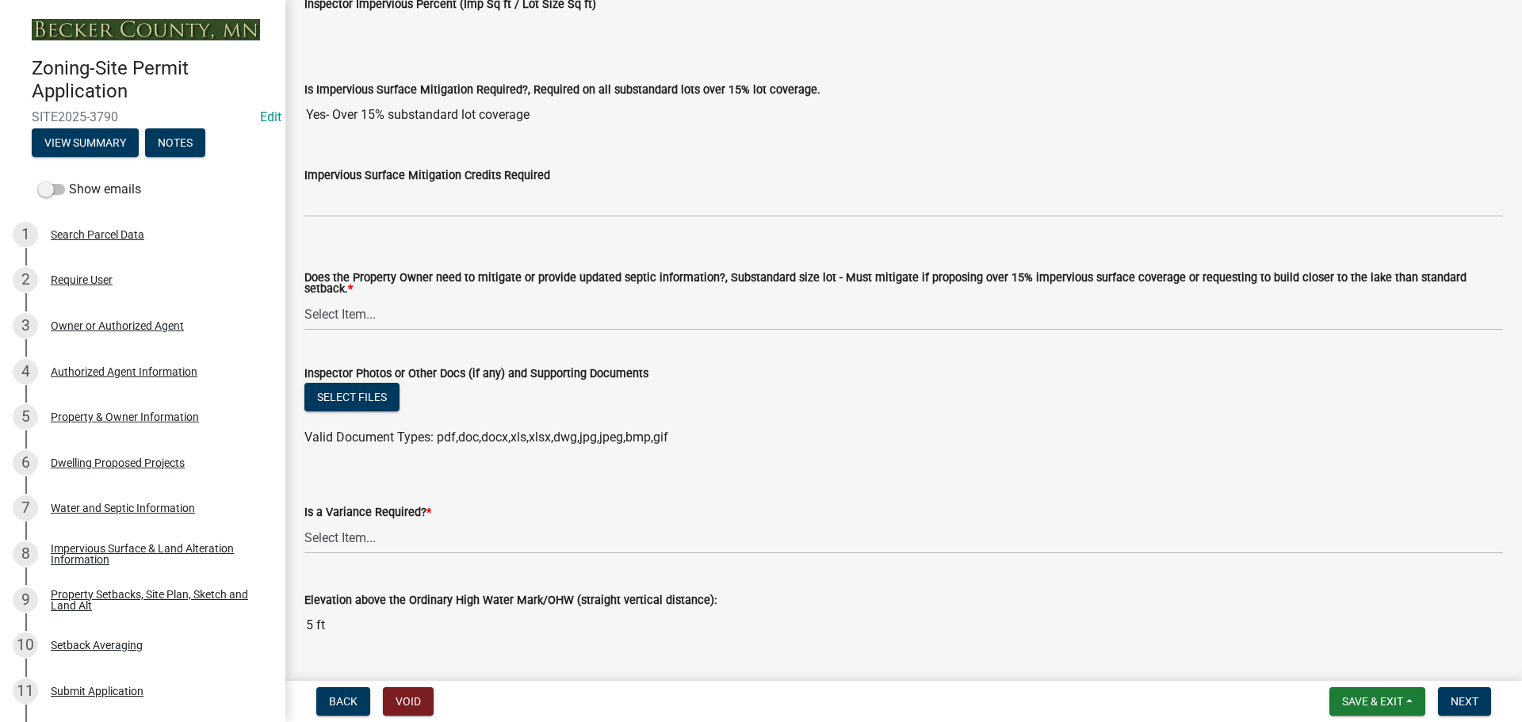
scroll to position [5943, 0]
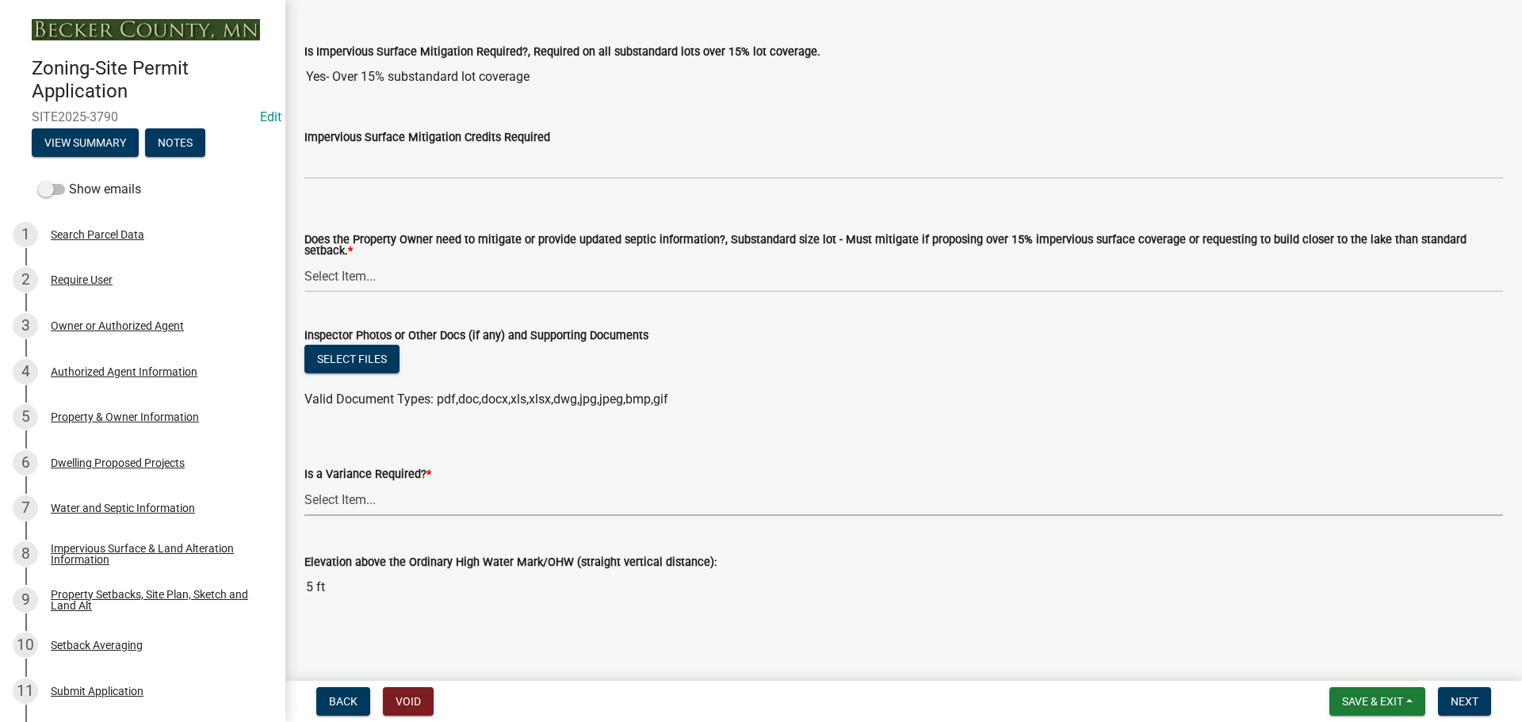
click at [407, 501] on select "Select Item... Yes No" at bounding box center [903, 500] width 1198 height 32
click at [304, 484] on select "Select Item... Yes No" at bounding box center [903, 500] width 1198 height 32
select select "f2187563-aefa-492e-adce-9c256a51e9d2"
click at [1464, 702] on span "Next" at bounding box center [1465, 701] width 28 height 13
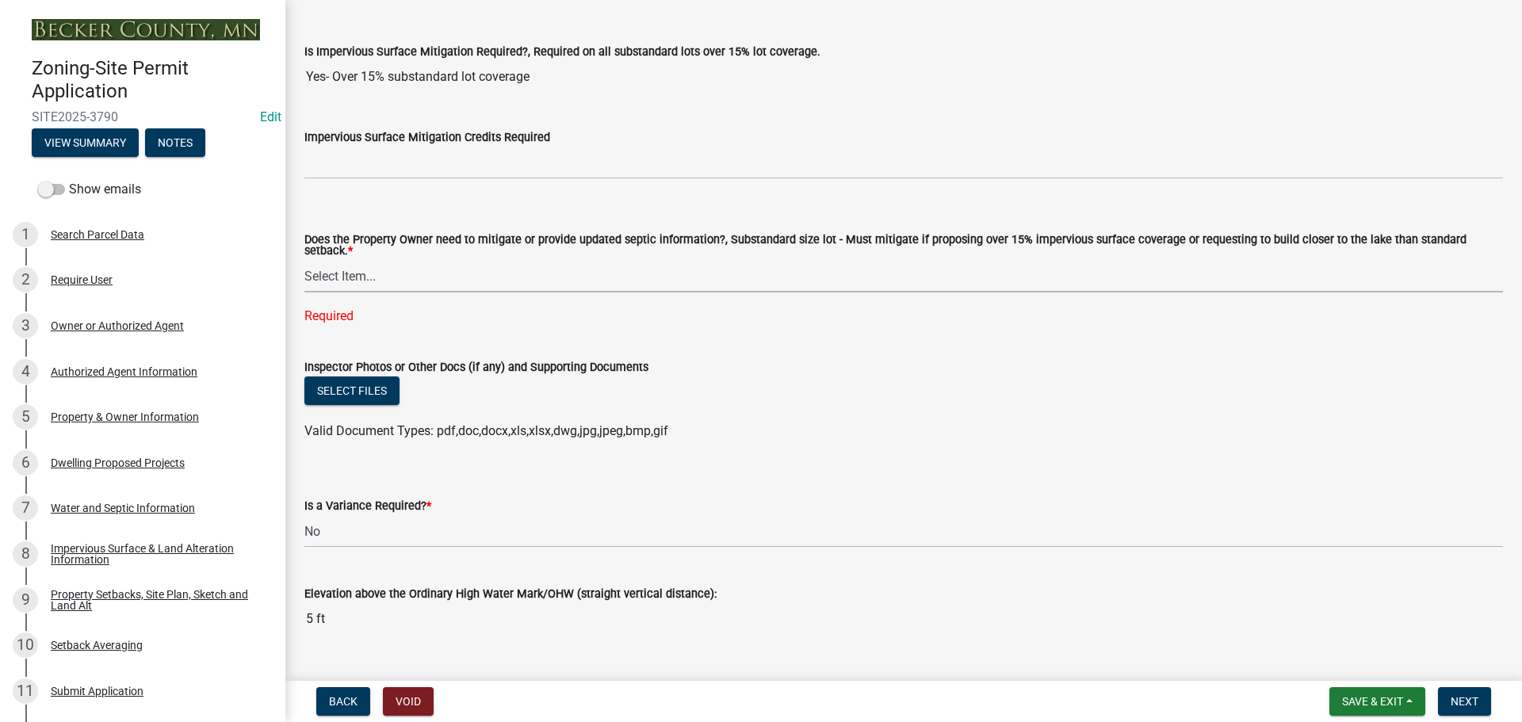
click at [380, 274] on select "Select Item... No Mitigation or additional Septic Information is required Septi…" at bounding box center [903, 276] width 1198 height 32
click at [304, 260] on select "Select Item... No Mitigation or additional Septic Information is required Septi…" at bounding box center [903, 276] width 1198 height 32
select select "90ee664a-1dc2-440e-be2c-90a87c157e77"
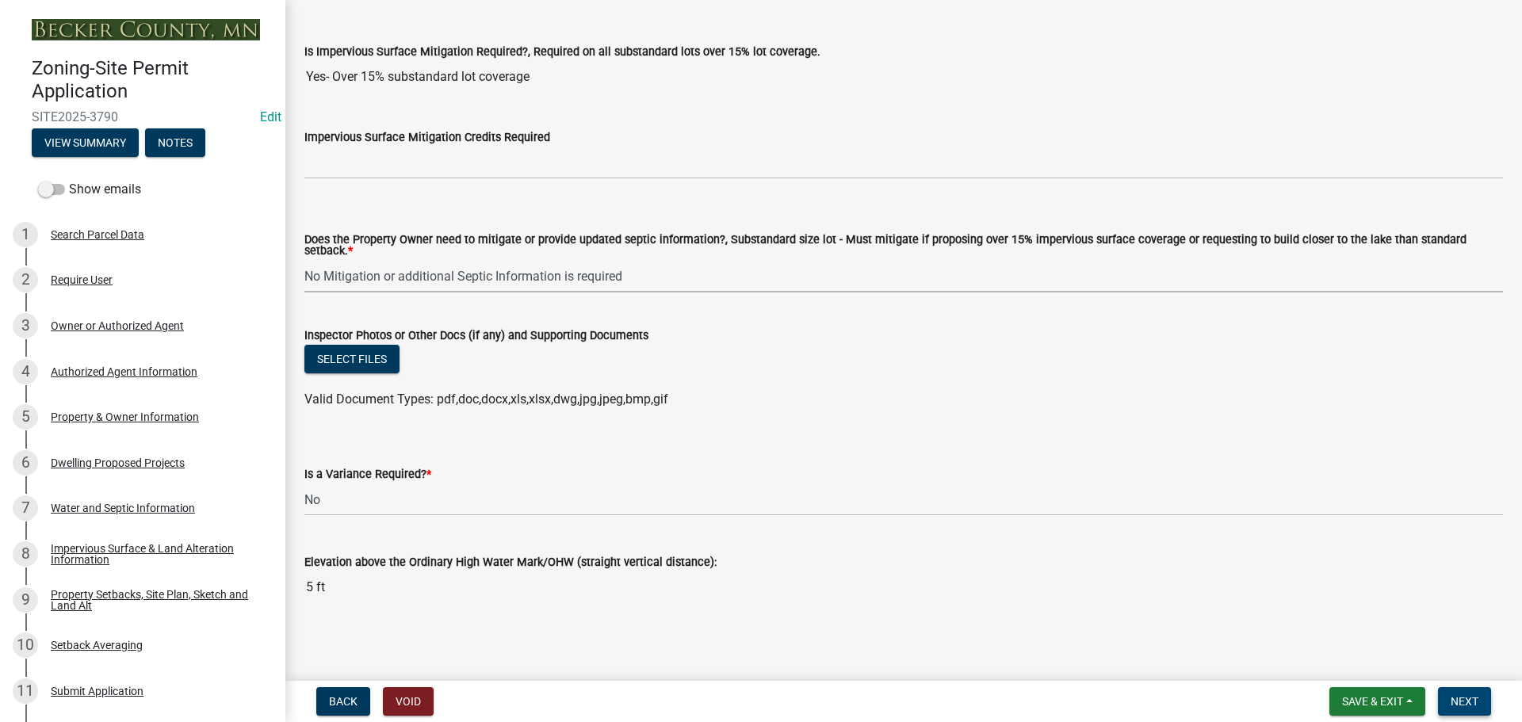
click at [1466, 689] on button "Next" at bounding box center [1464, 701] width 53 height 29
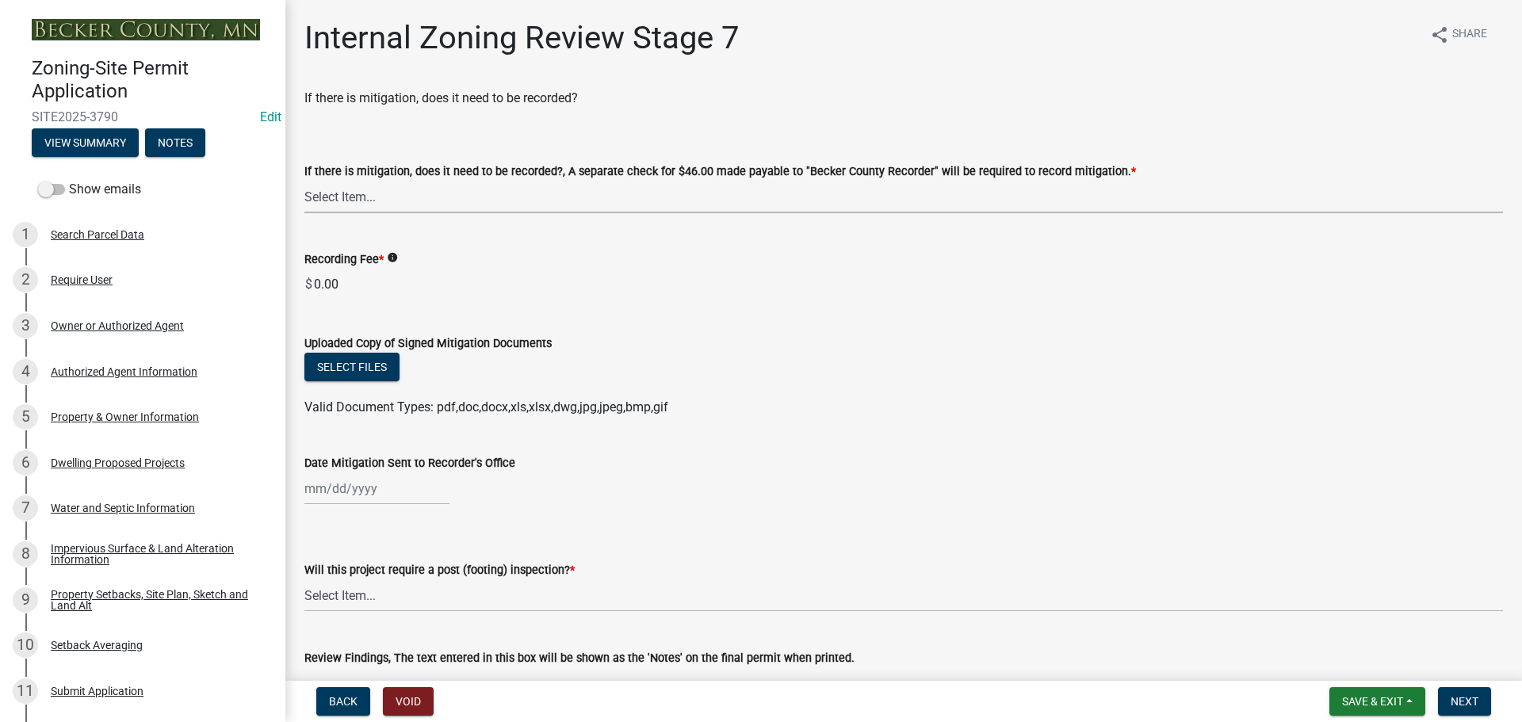
click at [517, 188] on select "Select Item... Yes No N/A" at bounding box center [903, 197] width 1198 height 32
click at [304, 181] on select "Select Item... Yes No N/A" at bounding box center [903, 197] width 1198 height 32
select select "e59fcb53-d9ed-466f-8c3e-33bb35216820"
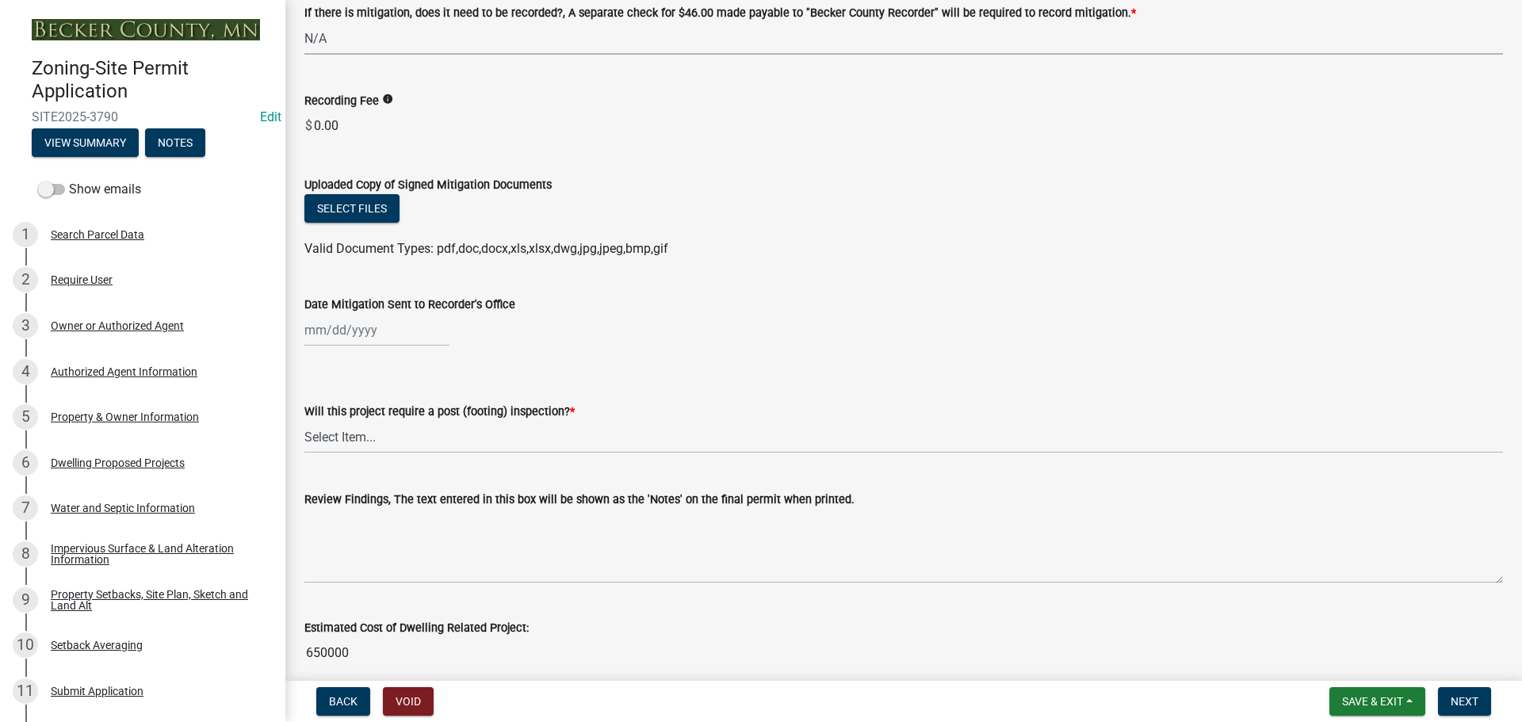
scroll to position [317, 0]
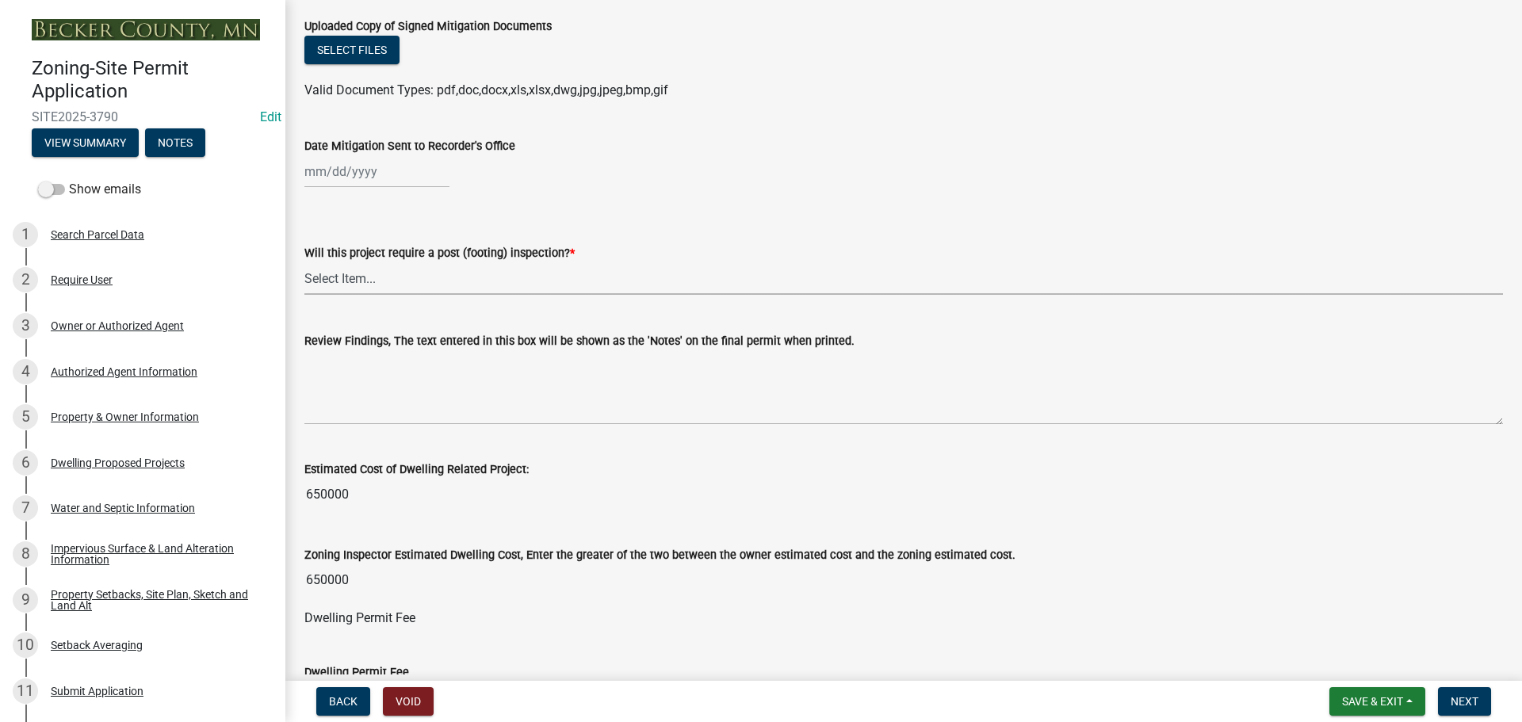
click at [389, 281] on select "Select Item... No Yes" at bounding box center [903, 278] width 1198 height 32
click at [304, 262] on select "Select Item... No Yes" at bounding box center [903, 278] width 1198 height 32
select select "74b00539-a6f1-4ef6-a890-a22a5fa5fedf"
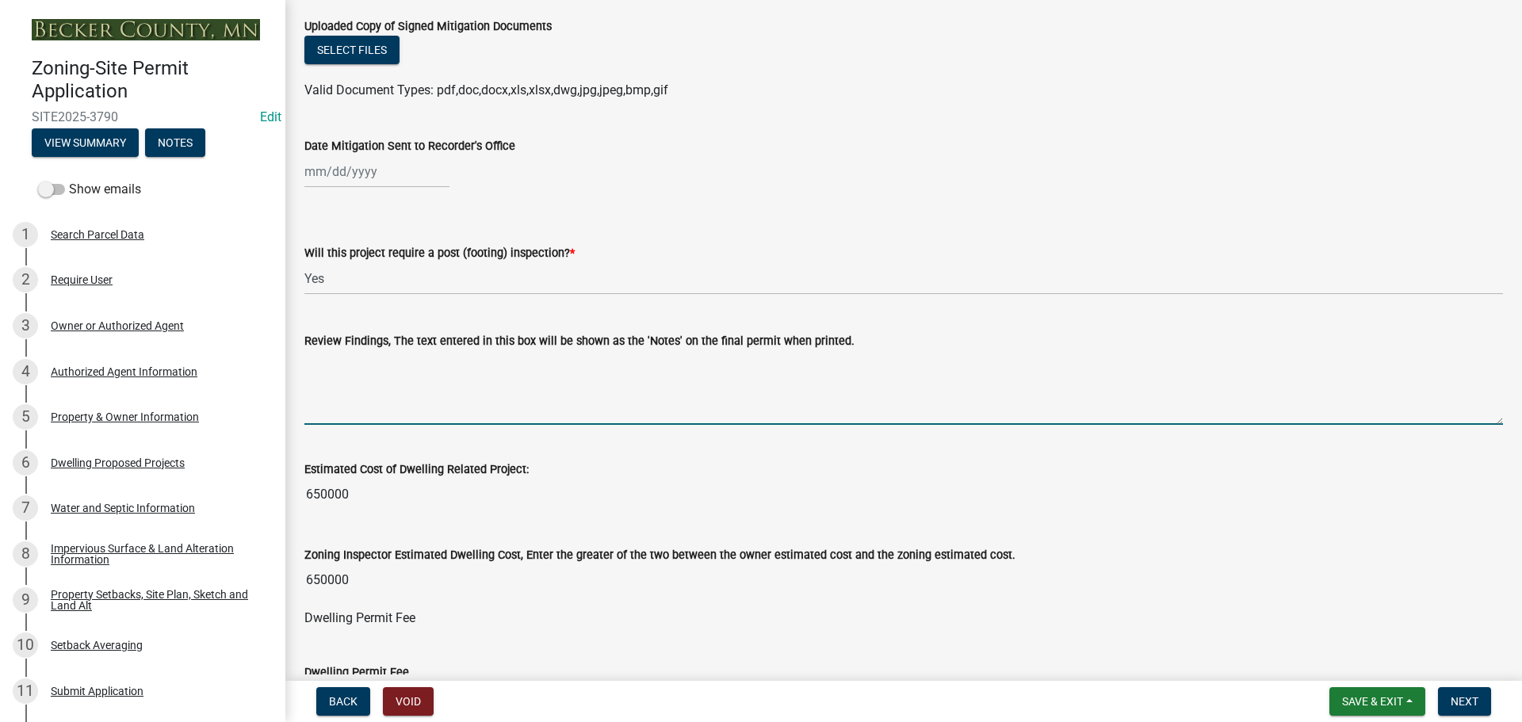
click at [384, 392] on textarea "Review Findings, The text entered in this box will be shown as the 'Notes' on t…" at bounding box center [903, 387] width 1198 height 75
type textarea "m"
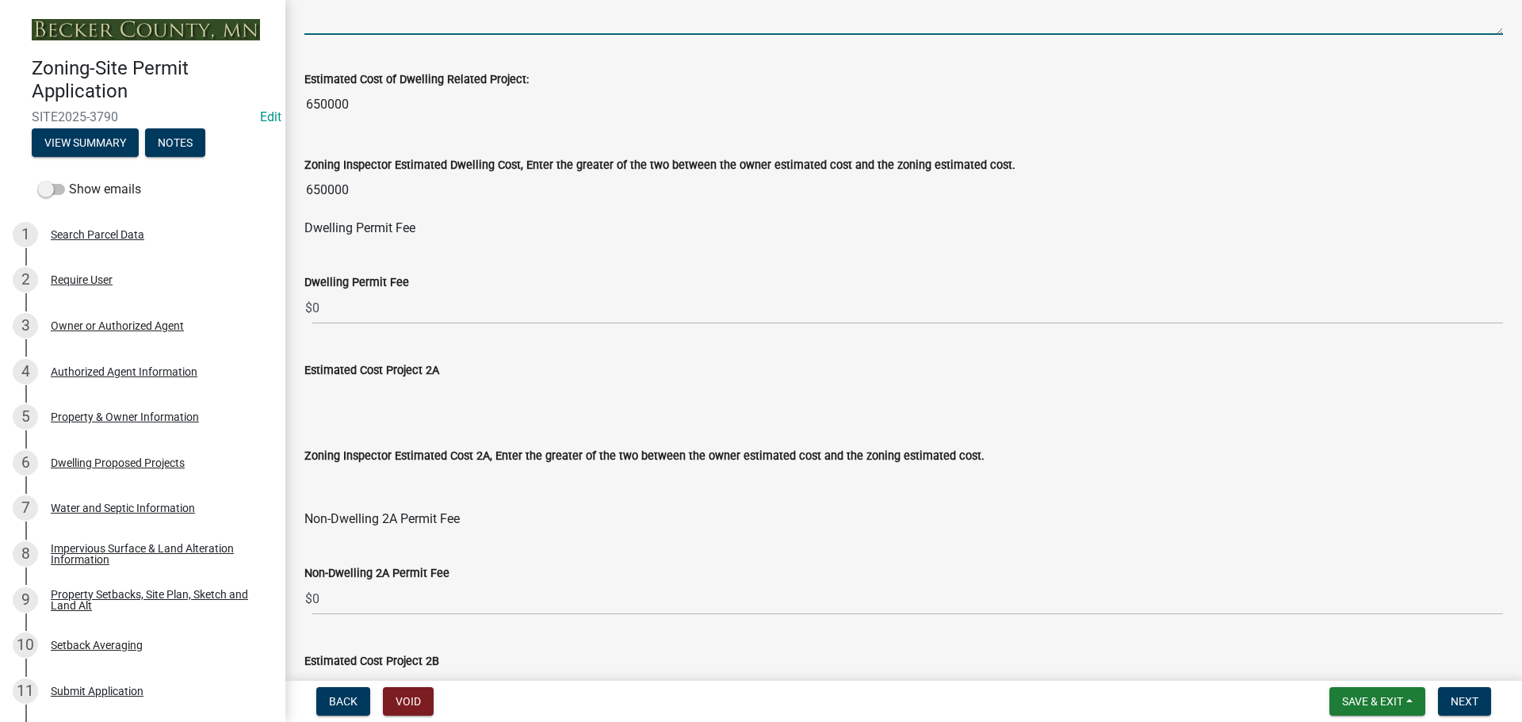
scroll to position [713, 0]
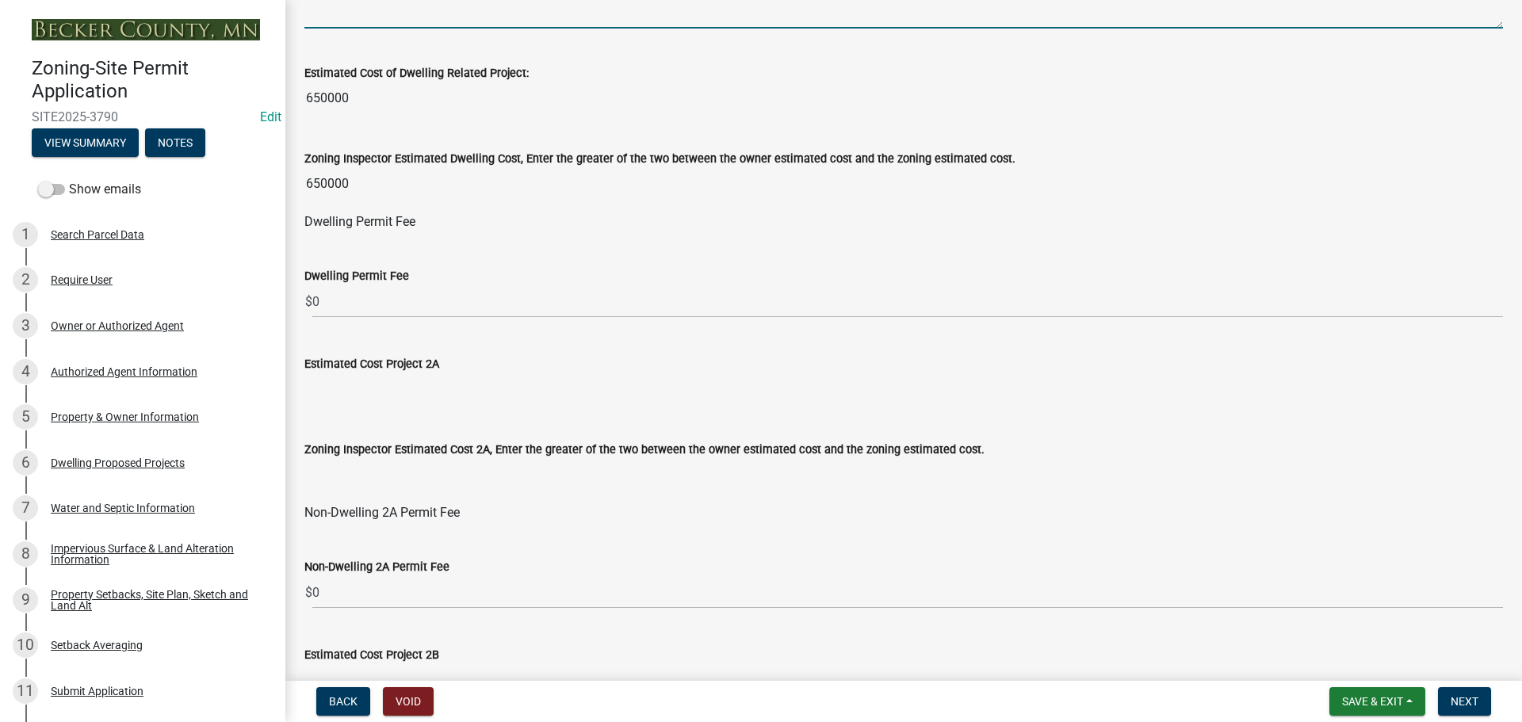
type textarea "Mitigation to be reviewed at a later date."
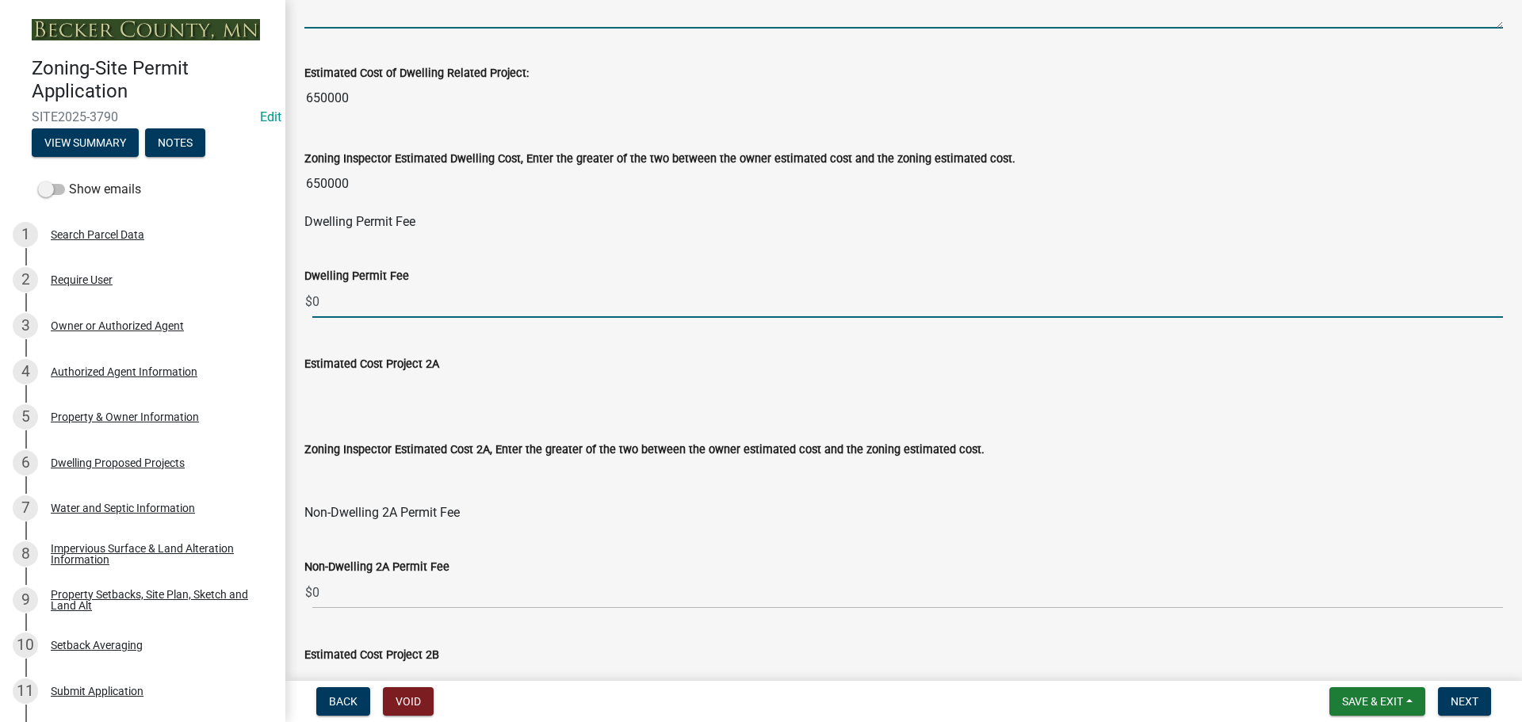
click at [336, 302] on input "0" at bounding box center [907, 301] width 1191 height 32
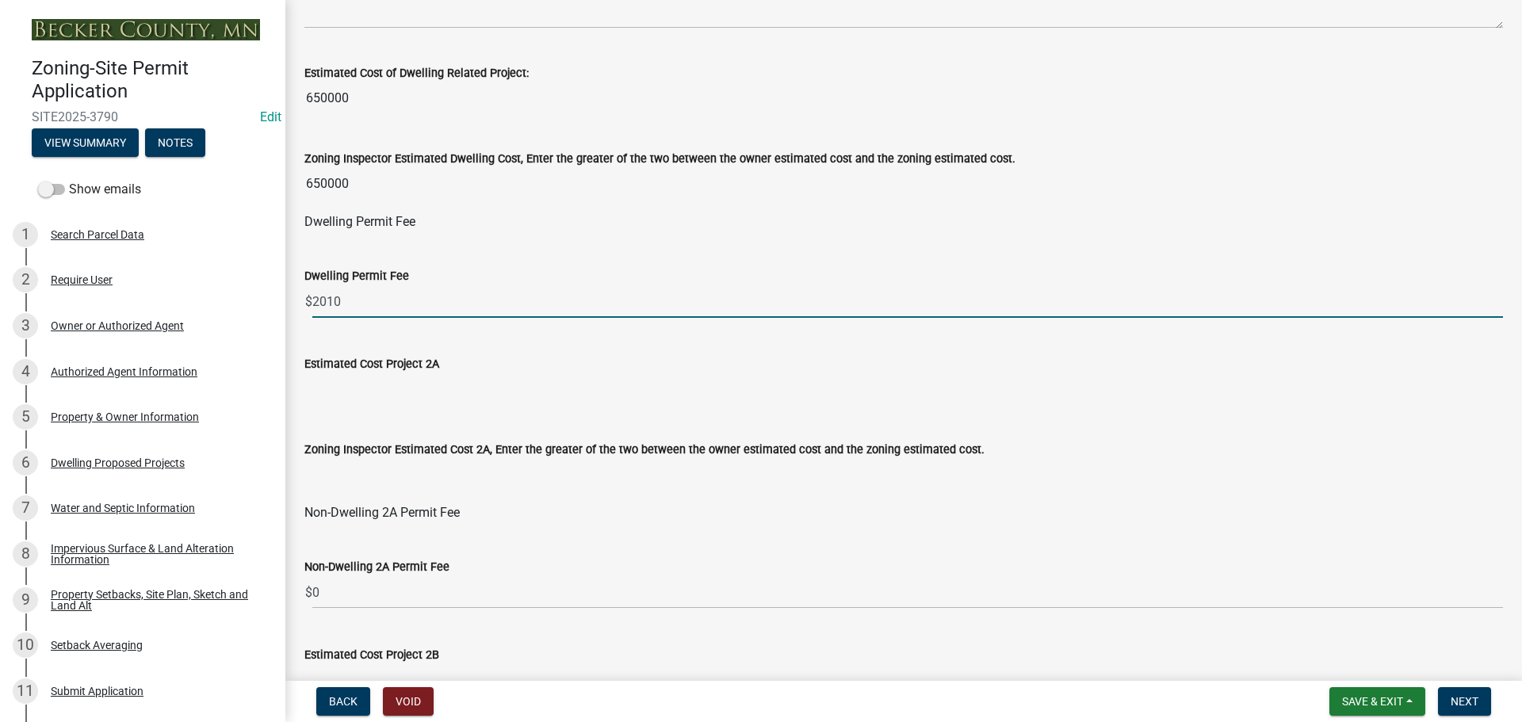
type input "2010"
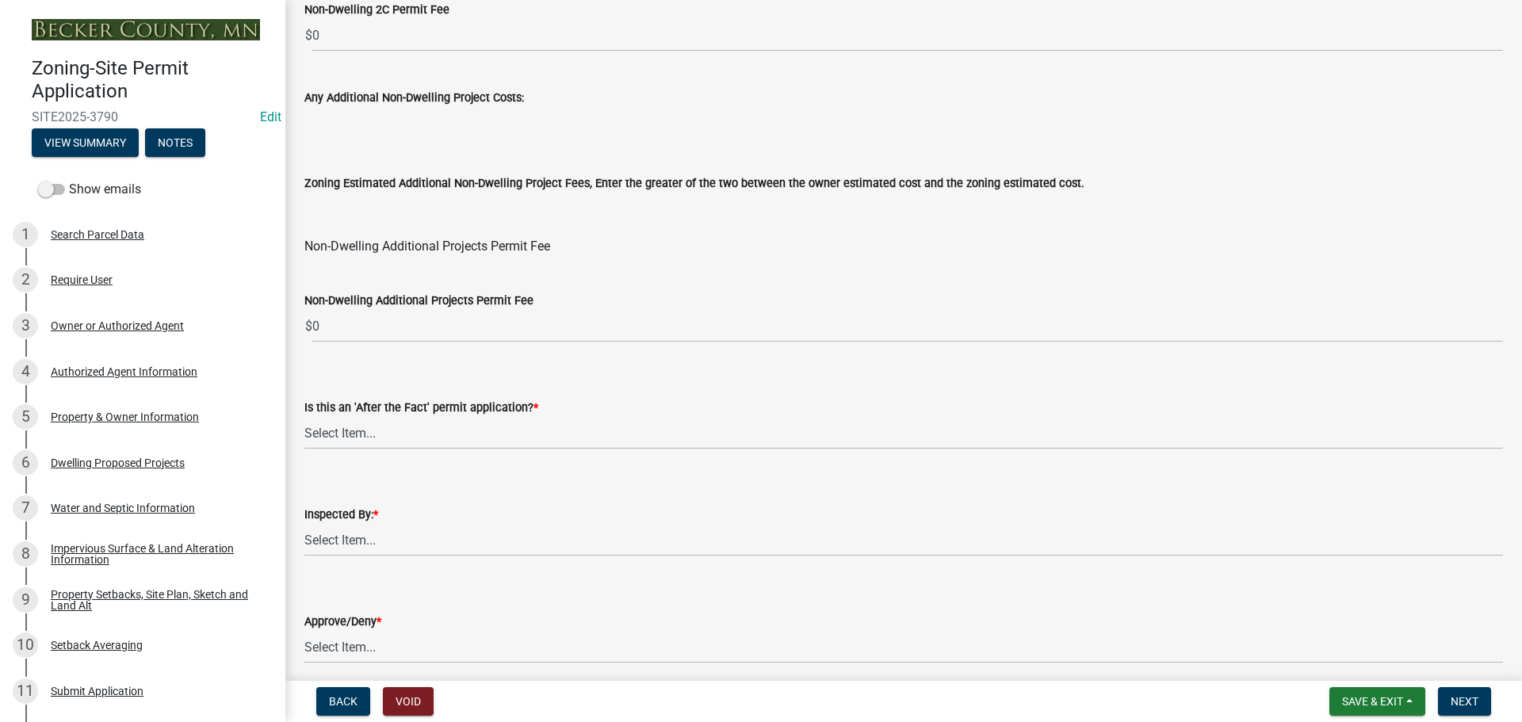
scroll to position [1917, 0]
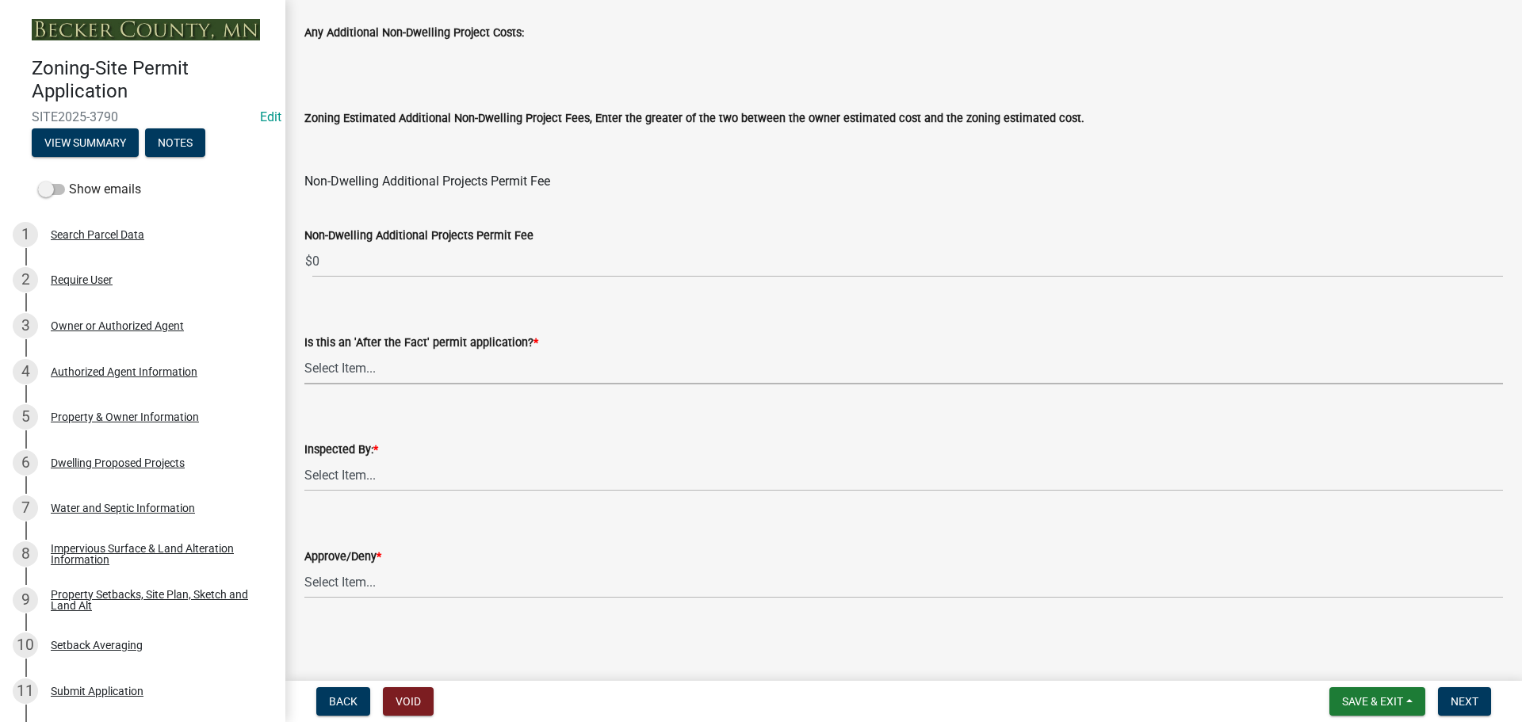
click at [401, 374] on select "Select Item... No Yes" at bounding box center [903, 368] width 1198 height 32
click at [304, 352] on select "Select Item... No Yes" at bounding box center [903, 368] width 1198 height 32
select select "bbe3a6c5-1893-4527-8578-ada07a3b8ea5"
drag, startPoint x: 398, startPoint y: 473, endPoint x: 396, endPoint y: 489, distance: 16.0
click at [398, 473] on select "Select Item... Jeff Rusness Kyle Vareberg Nicole Bradbury Susan Rockwell Tyler …" at bounding box center [903, 475] width 1198 height 32
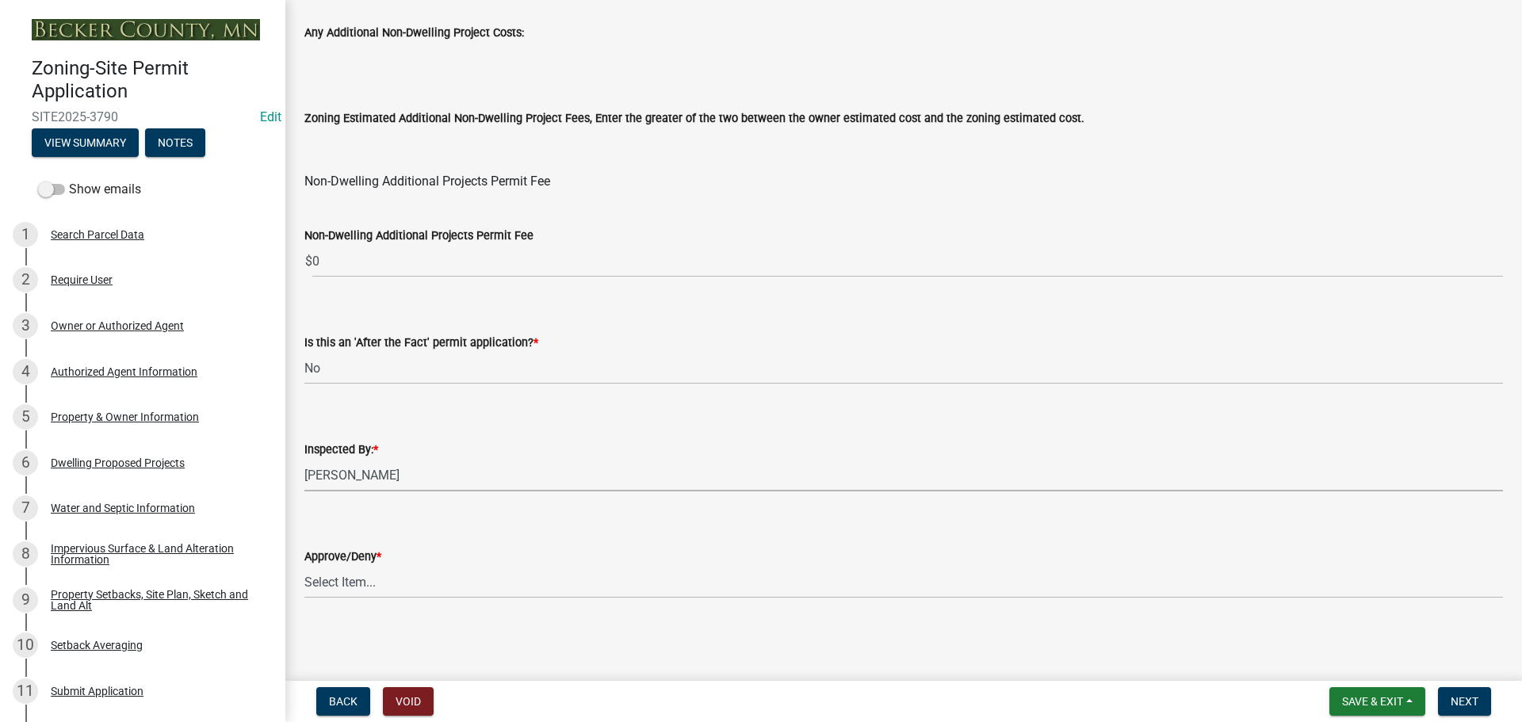
click at [304, 459] on select "Select Item... Jeff Rusness Kyle Vareberg Nicole Bradbury Susan Rockwell Tyler …" at bounding box center [903, 475] width 1198 height 32
select select "46a4e5dd-5e54-4833-a695-492bd64ca2bd"
drag, startPoint x: 399, startPoint y: 577, endPoint x: 400, endPoint y: 598, distance: 20.6
click at [400, 582] on select "Select Item... Approve Deny" at bounding box center [903, 582] width 1198 height 32
click at [304, 566] on select "Select Item... Approve Deny" at bounding box center [903, 582] width 1198 height 32
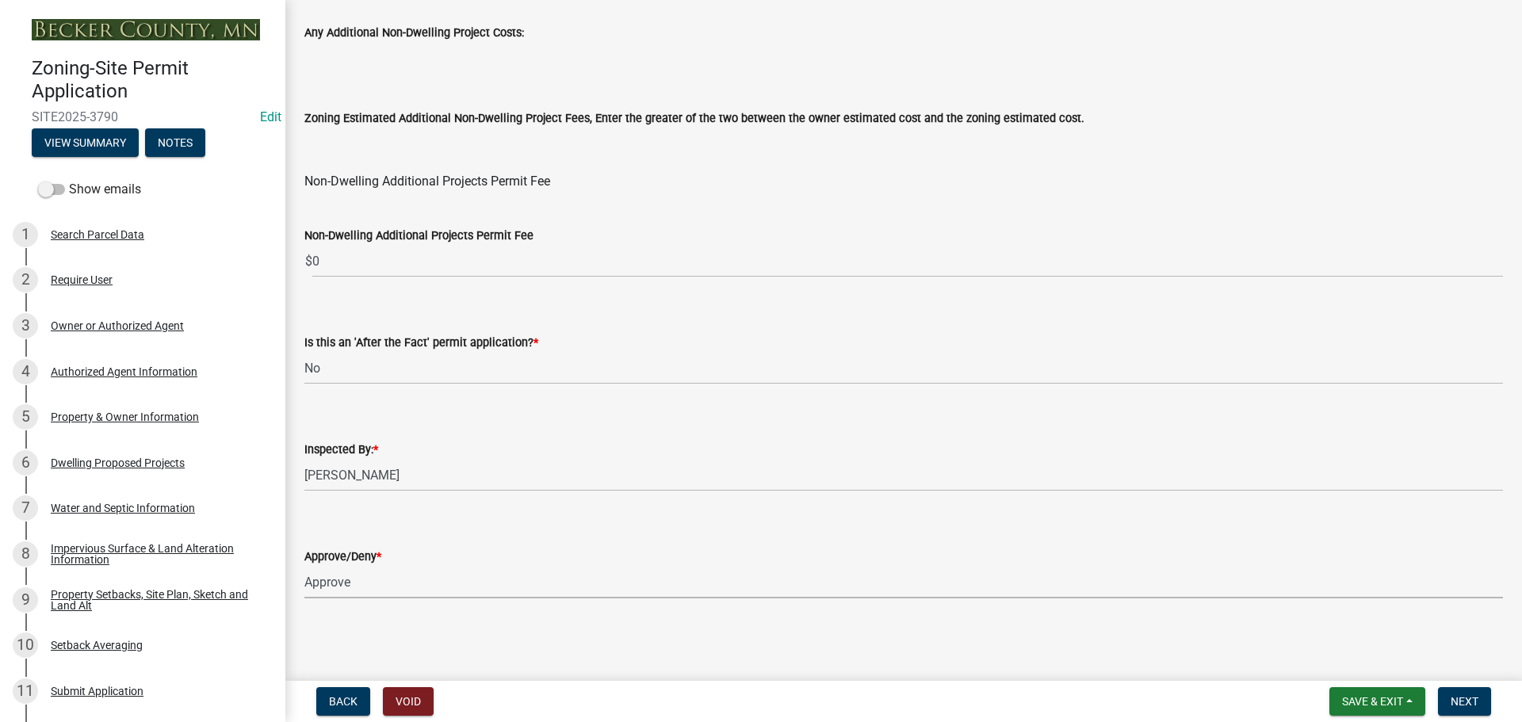
select select "97c9e5a4-d35f-4903-ad68-b764687ac9e9"
click at [1481, 700] on button "Next" at bounding box center [1464, 701] width 53 height 29
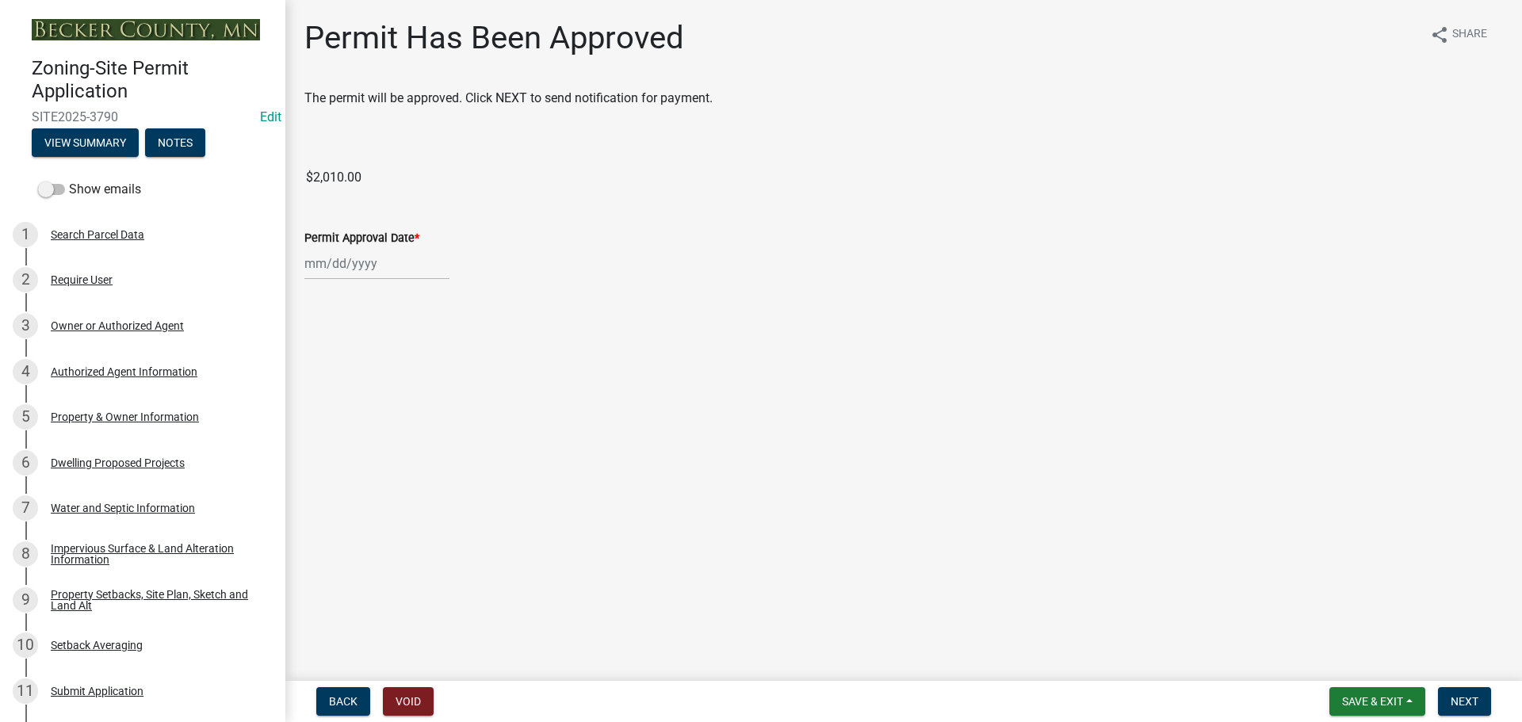
click at [353, 266] on div at bounding box center [376, 263] width 145 height 32
select select "8"
select select "2025"
drag, startPoint x: 346, startPoint y: 421, endPoint x: 487, endPoint y: 464, distance: 147.7
click at [346, 422] on div "19" at bounding box center [345, 423] width 25 height 25
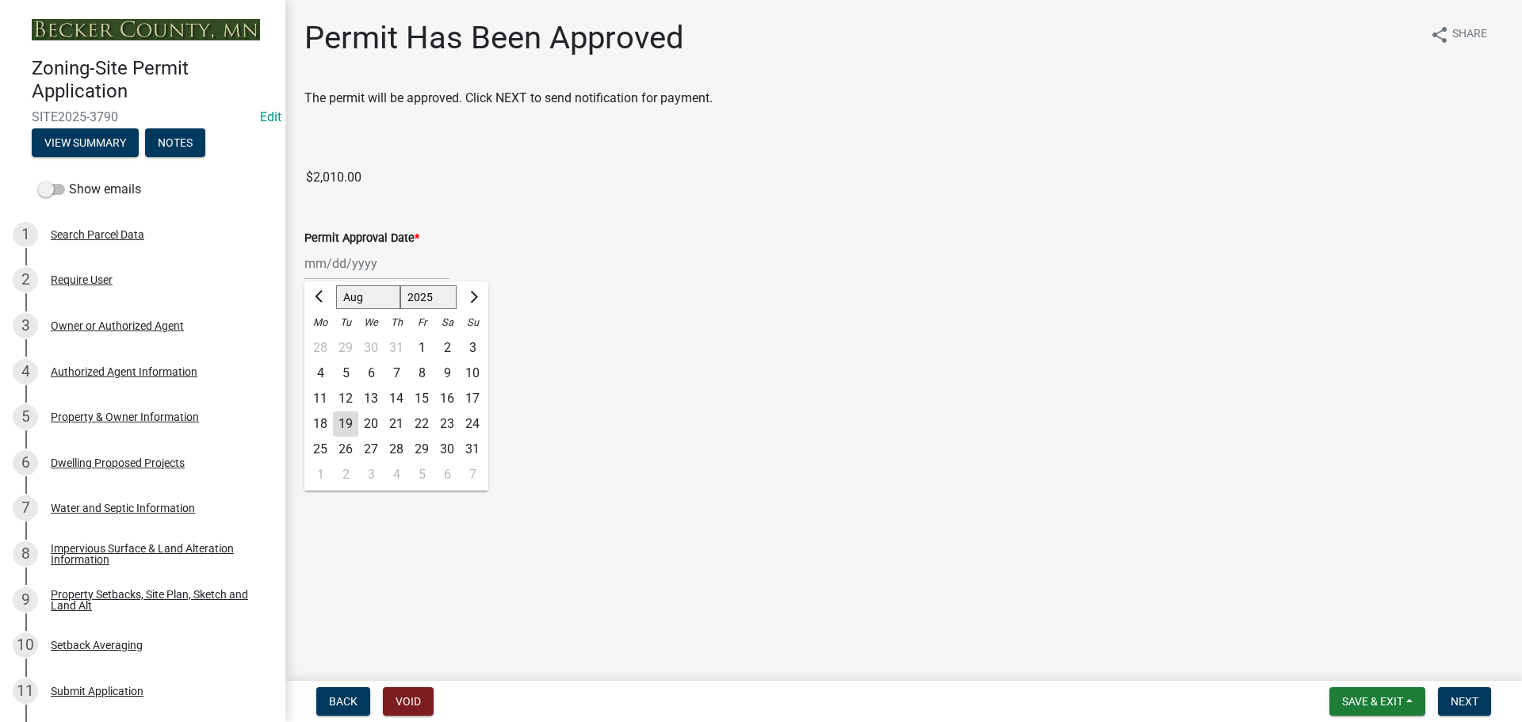
type input "[DATE]"
click at [1458, 700] on span "Next" at bounding box center [1465, 701] width 28 height 13
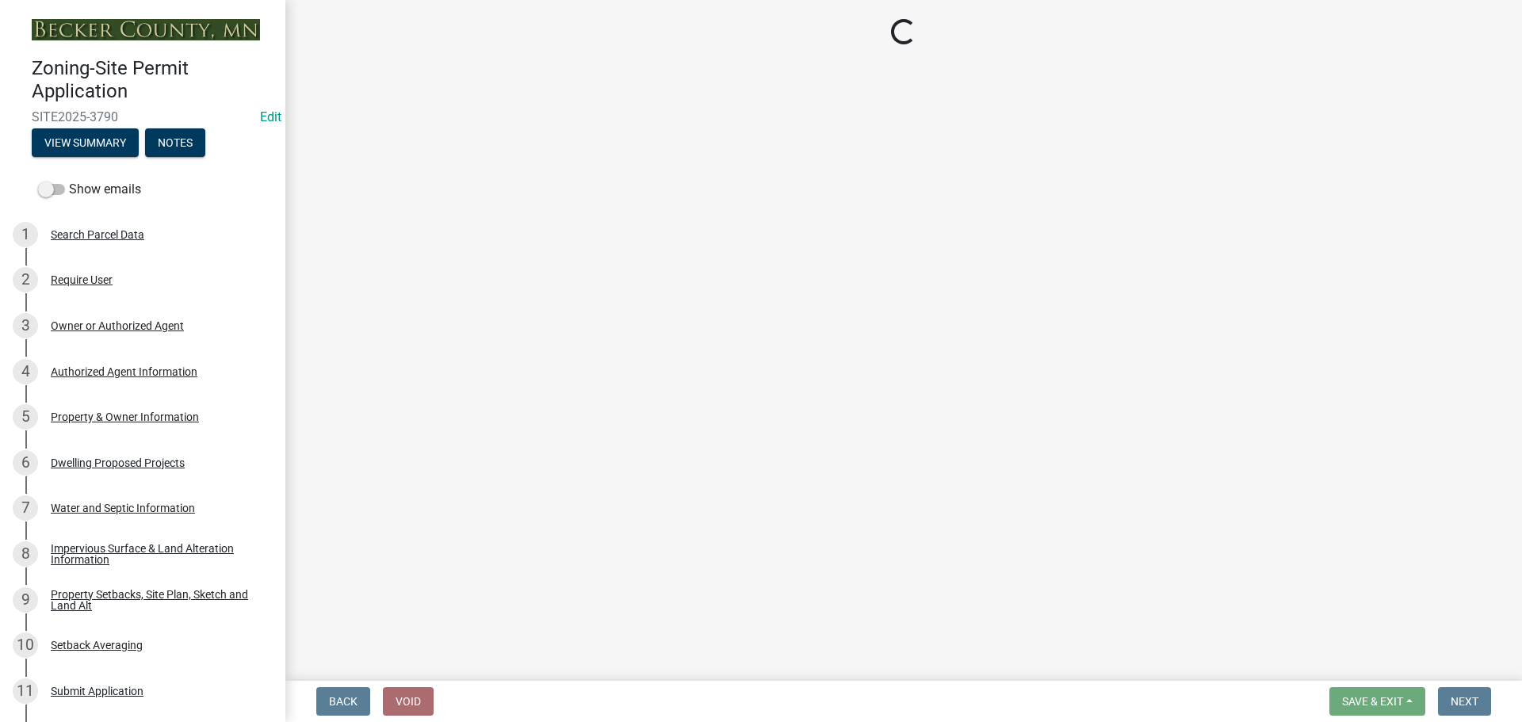
select select "3: 3"
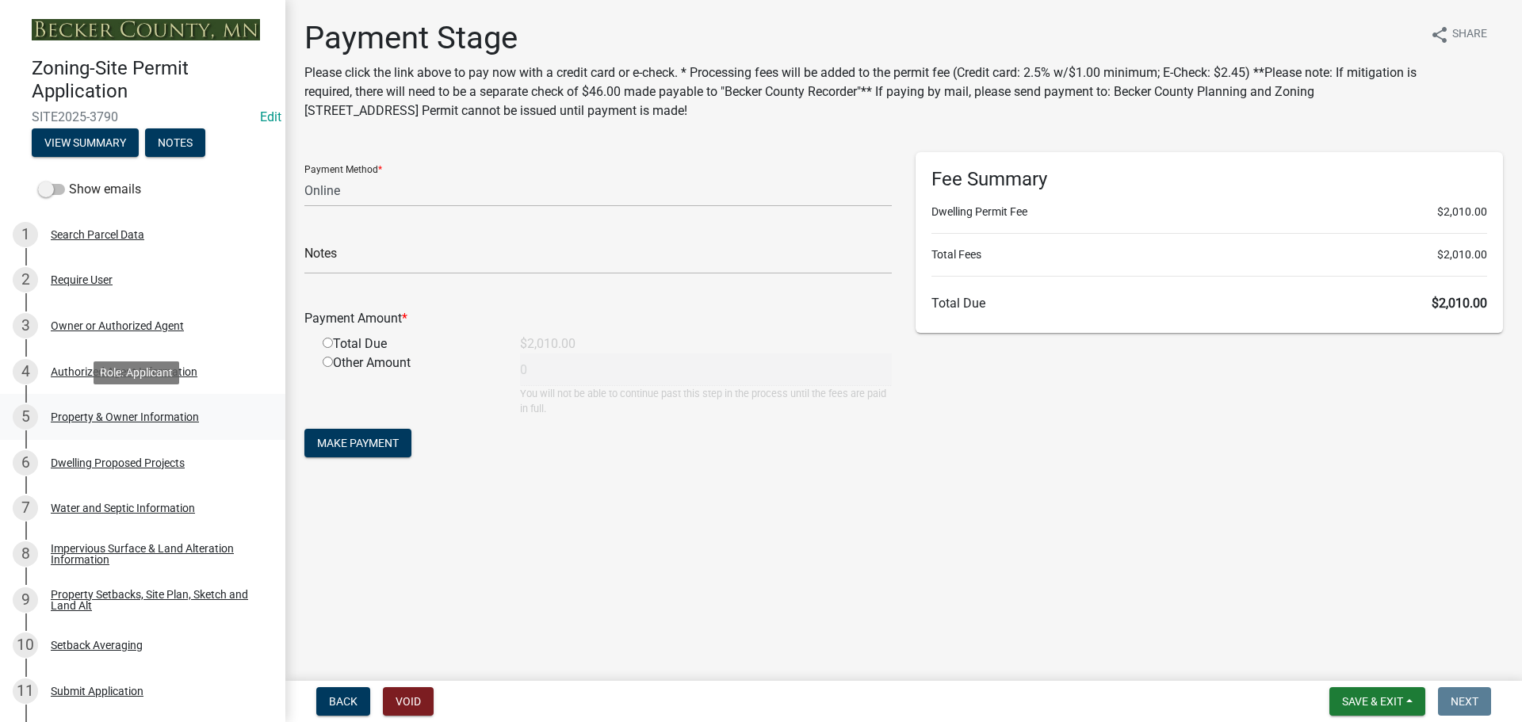
click at [147, 414] on div "Property & Owner Information" at bounding box center [125, 416] width 148 height 11
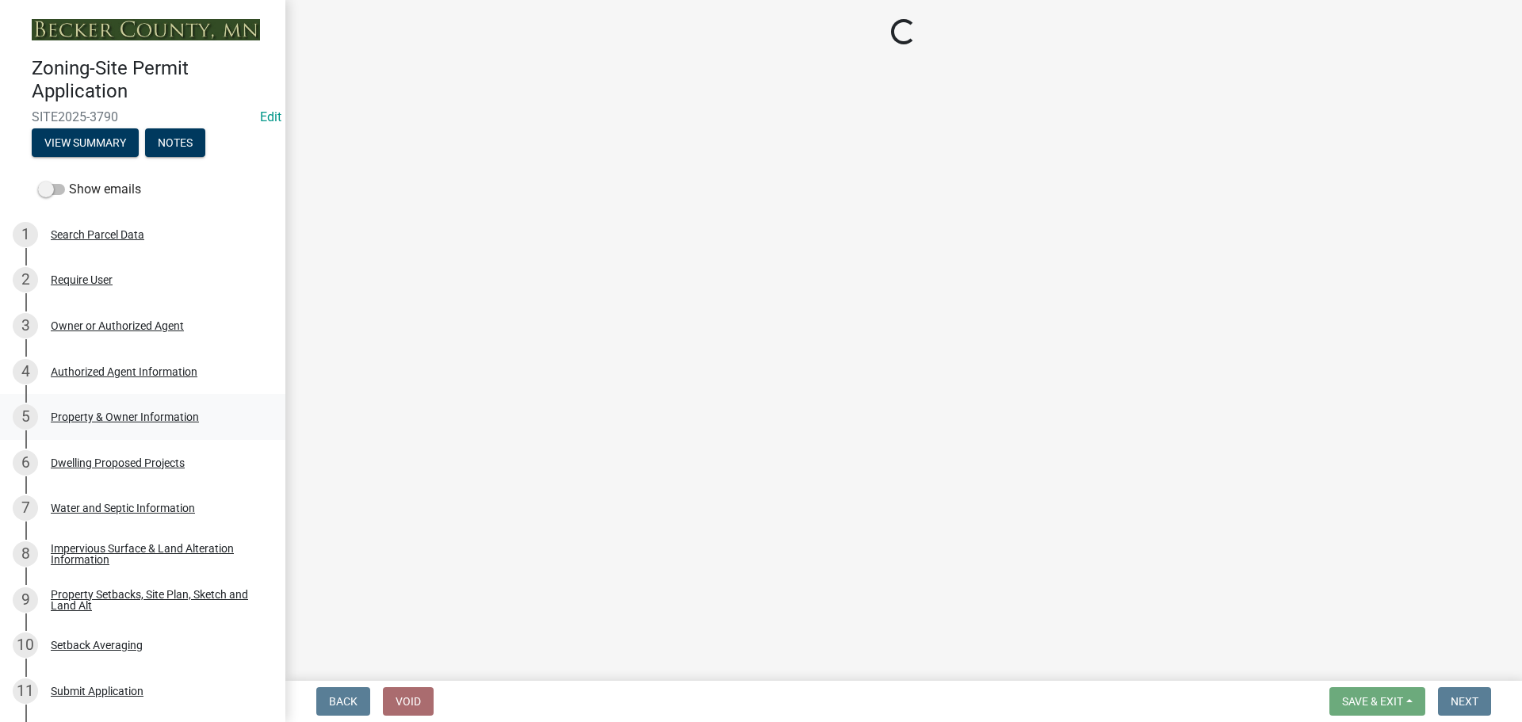
select select "5a3c243d-5cb2-4bc7-bda1-959088d74f81"
select select "bf5301ed-aa66-4b75-9f2b-793e89891956"
select select "f87eba17-8ed9-4ad8-aefc-fe36a3f3544b"
select select "393a978c-6bd5-4cb2-a6a0-db6feb8732b8"
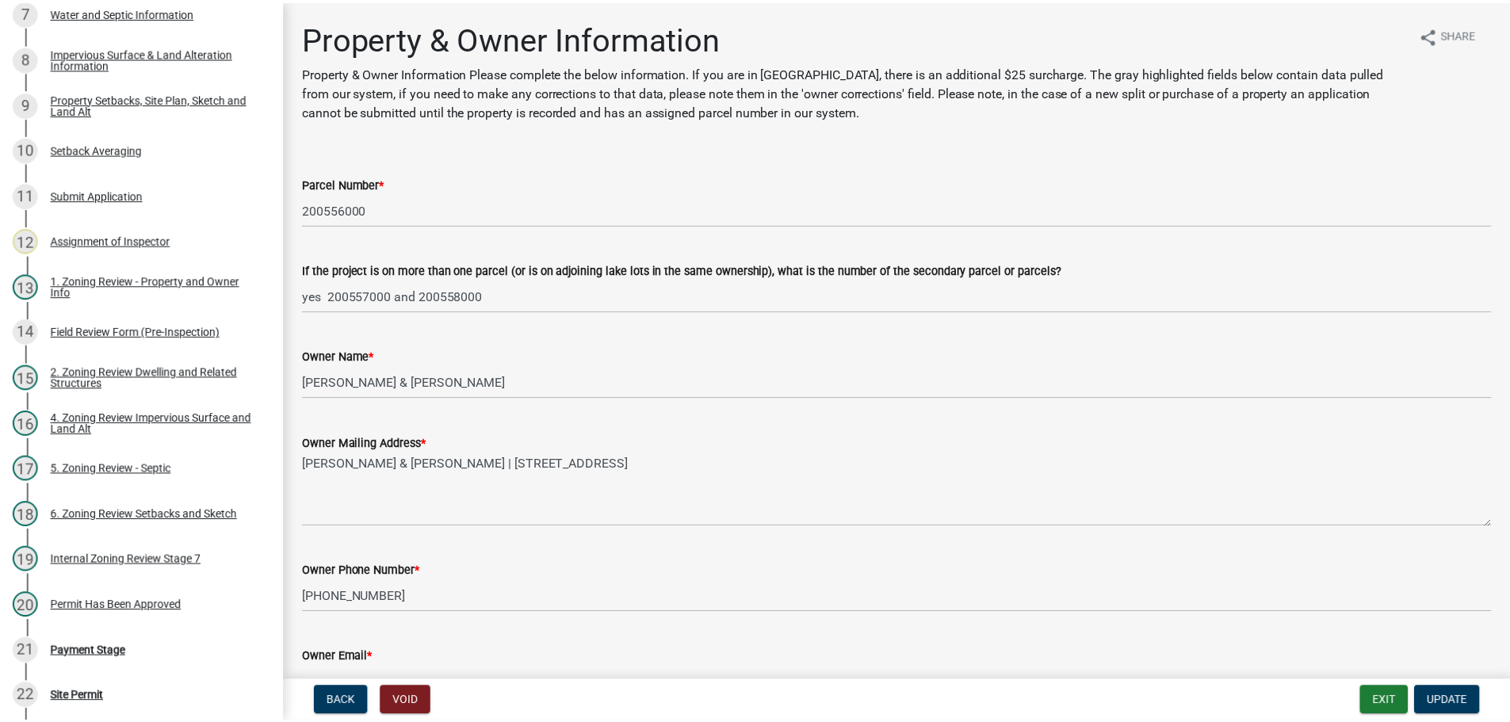
scroll to position [732, 0]
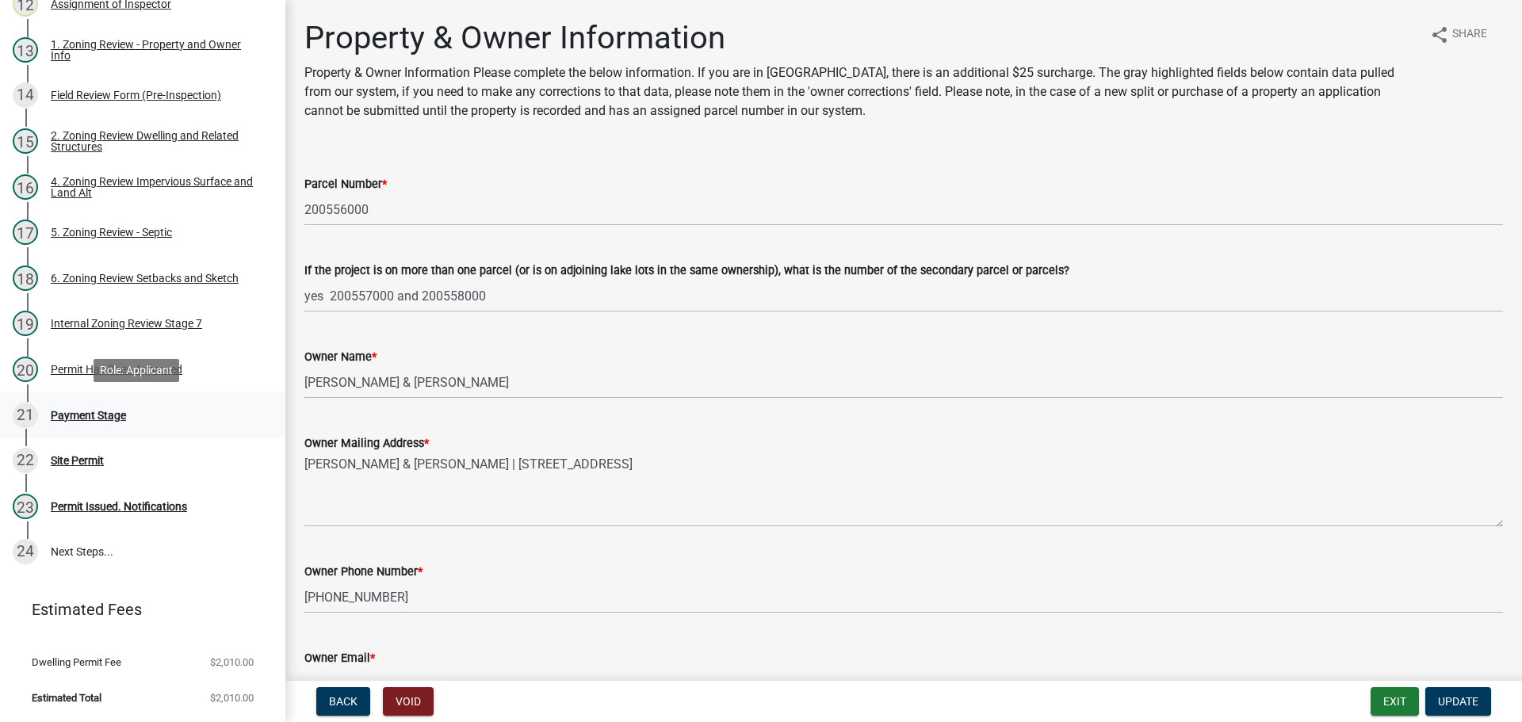
click at [113, 415] on div "Payment Stage" at bounding box center [88, 415] width 75 height 11
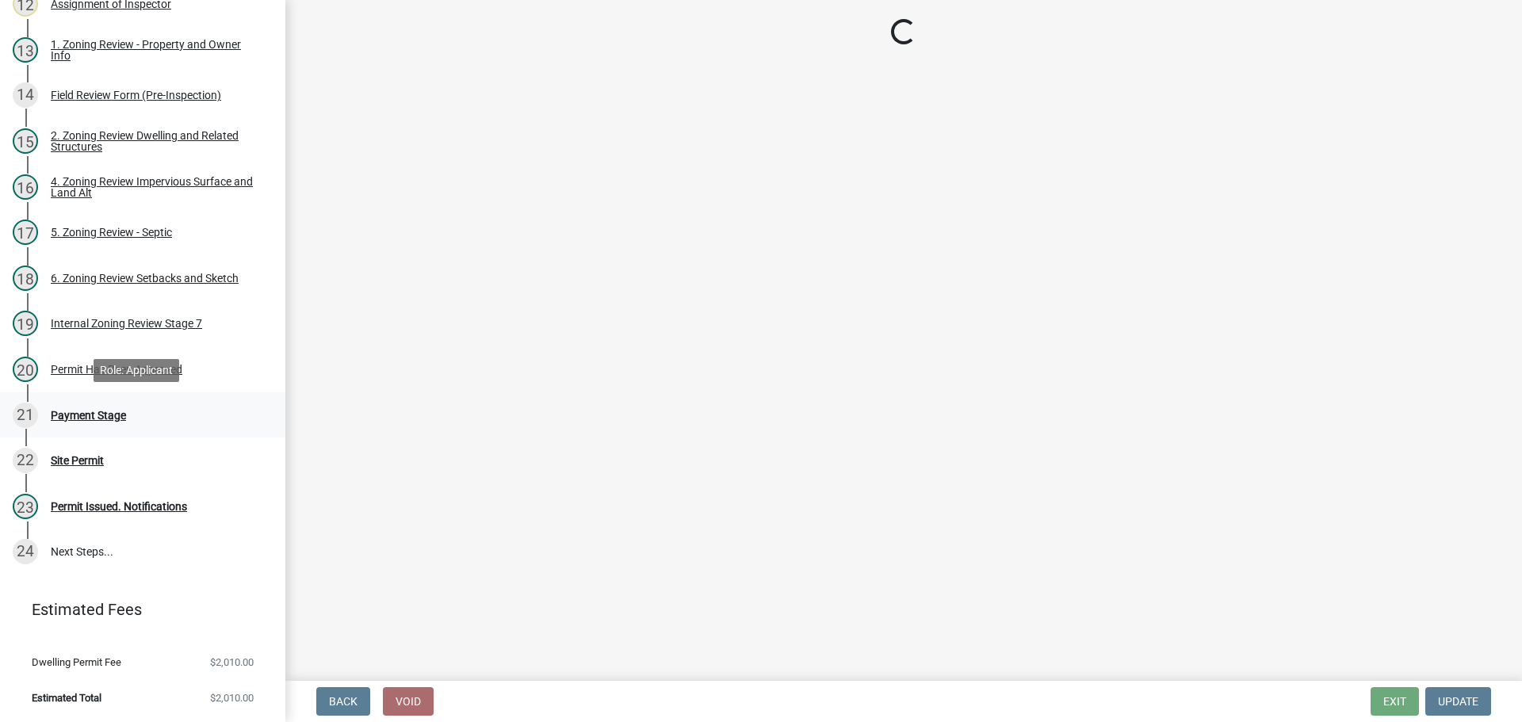
select select "3: 3"
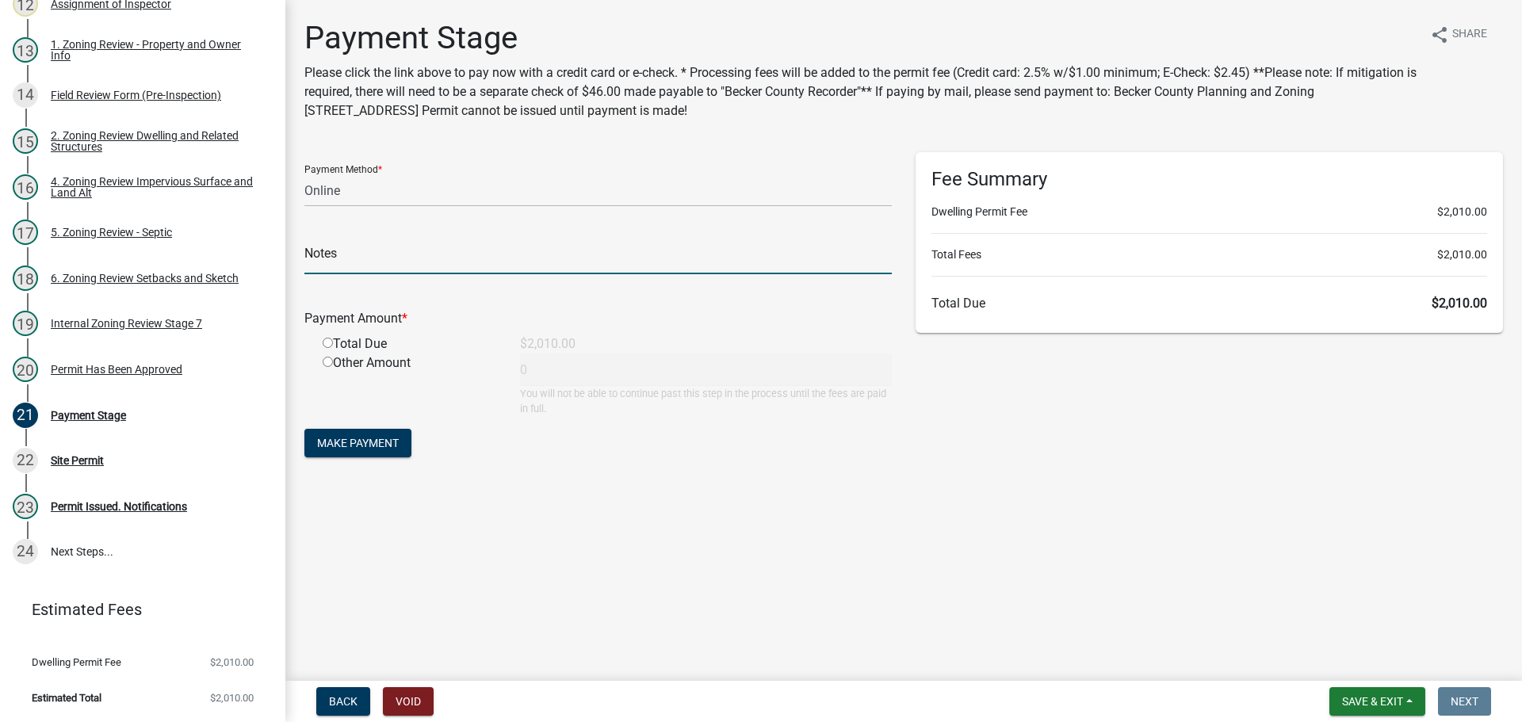
click at [476, 254] on input "text" at bounding box center [597, 258] width 587 height 32
type input "3783"
click at [460, 188] on select "Credit Card POS Check Cash Online" at bounding box center [597, 190] width 587 height 32
select select "1: 0"
click at [304, 174] on select "Credit Card POS Check Cash Online" at bounding box center [597, 190] width 587 height 32
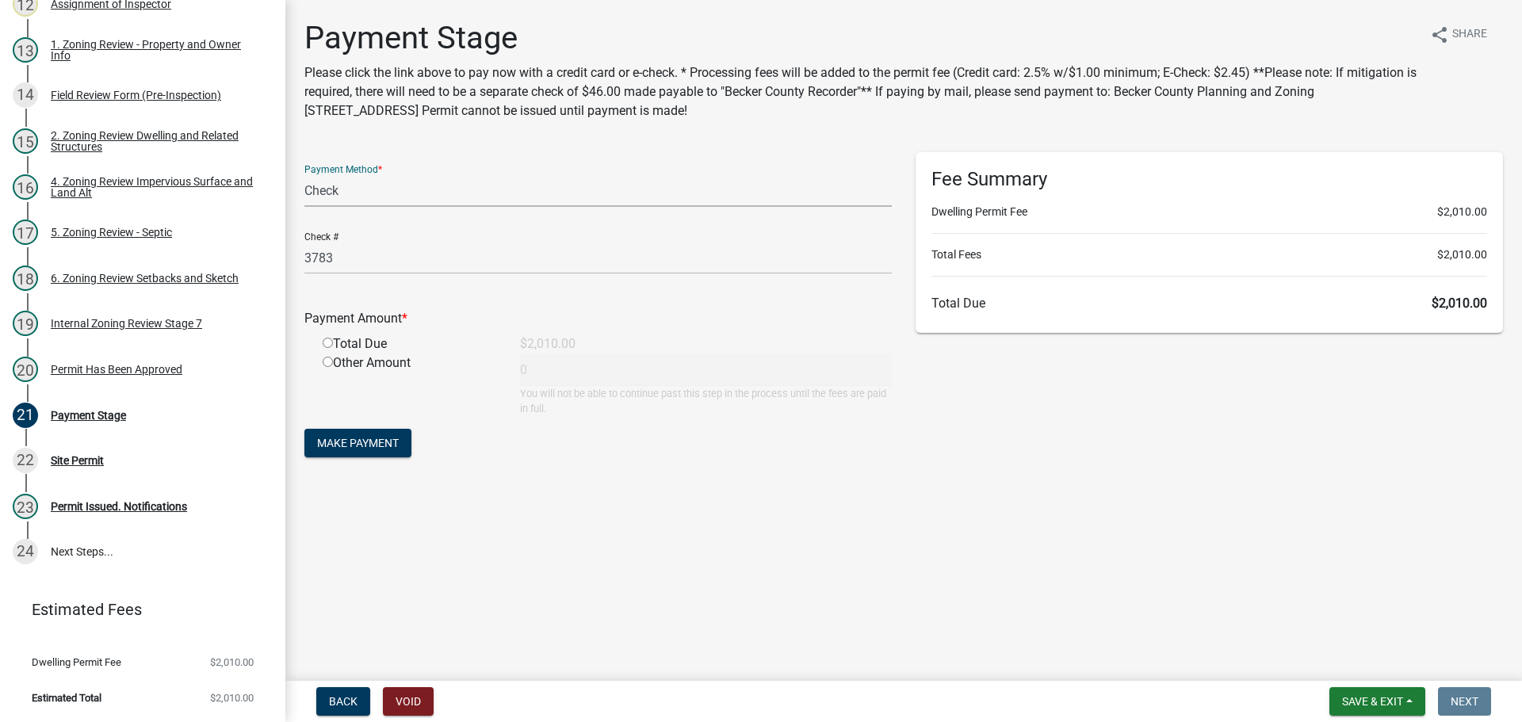
click at [328, 341] on input "radio" at bounding box center [328, 343] width 10 height 10
radio input "true"
type input "2010"
click at [350, 442] on span "Make Payment" at bounding box center [358, 443] width 82 height 13
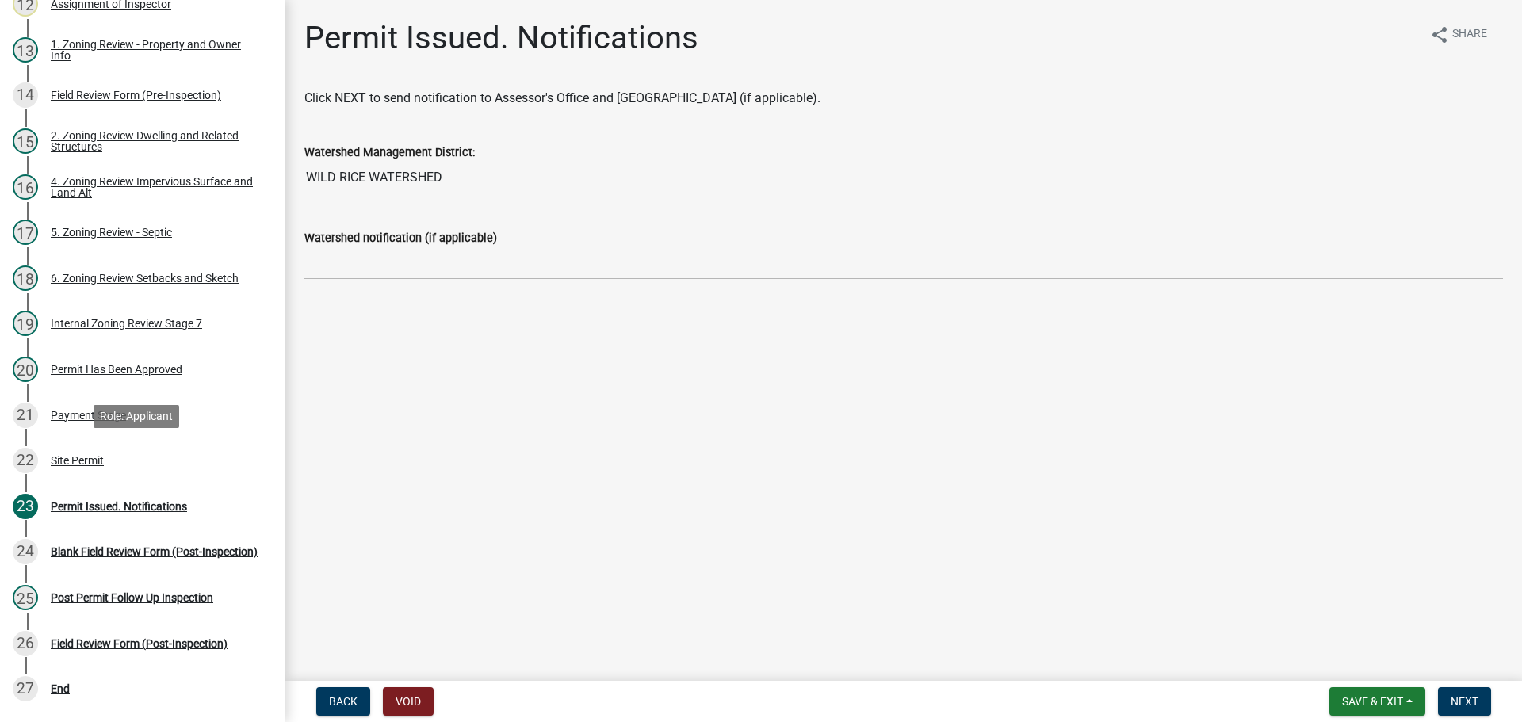
click at [55, 463] on div "Site Permit" at bounding box center [77, 460] width 53 height 11
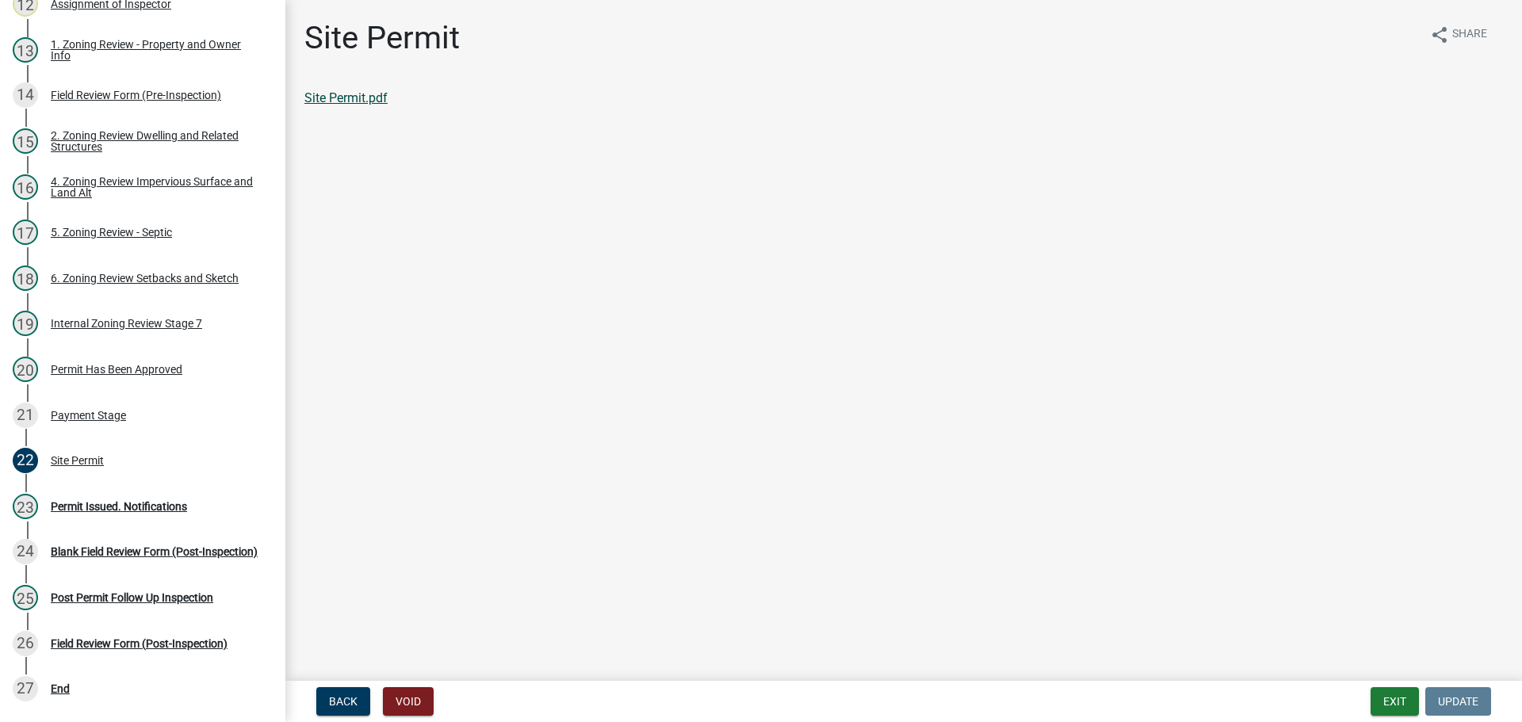
click at [371, 97] on link "Site Permit.pdf" at bounding box center [345, 97] width 83 height 15
click at [1397, 705] on button "Exit" at bounding box center [1394, 701] width 48 height 29
